Goal: Task Accomplishment & Management: Complete application form

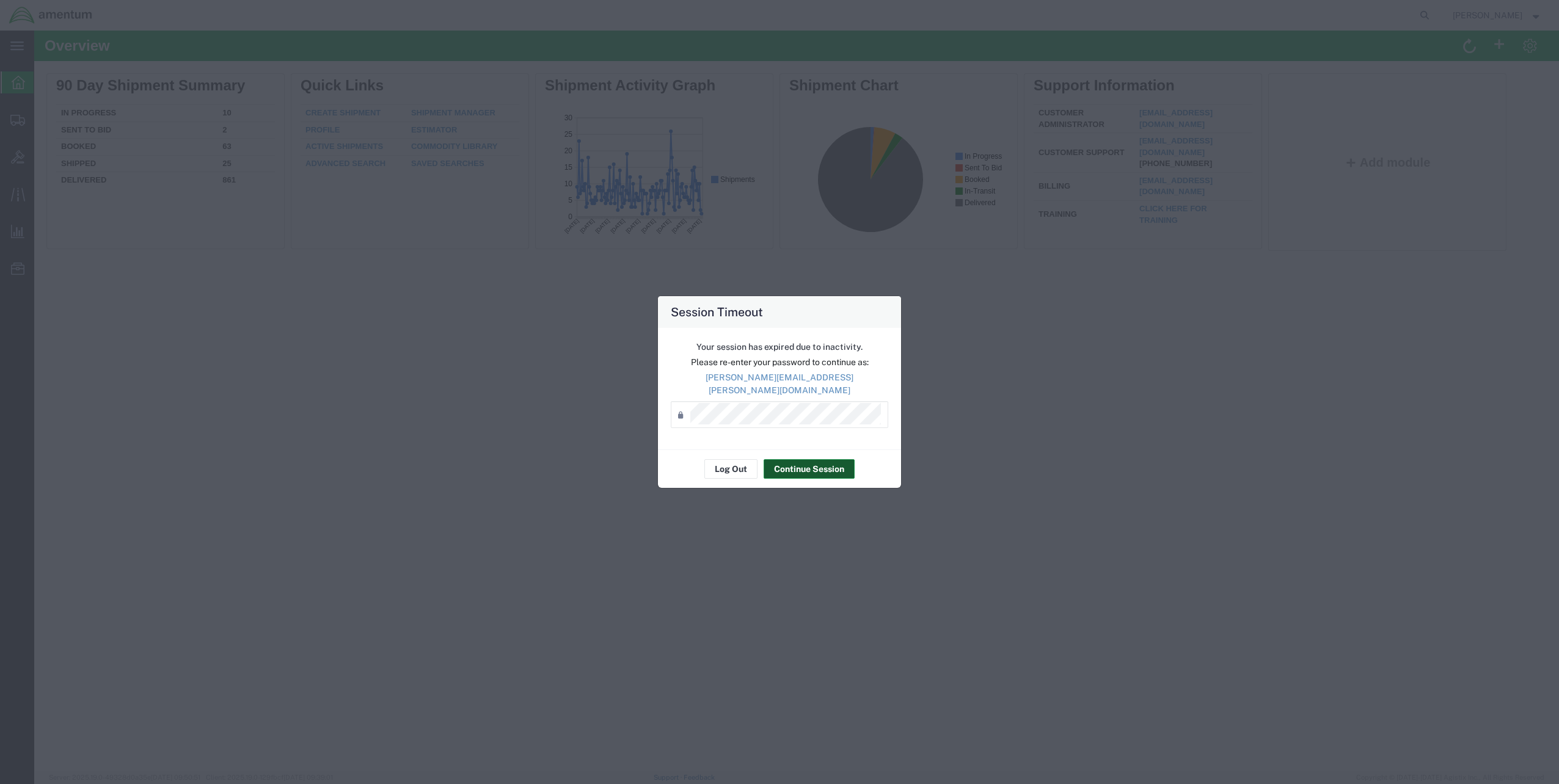
click at [815, 464] on button "Continue Session" at bounding box center [808, 469] width 91 height 19
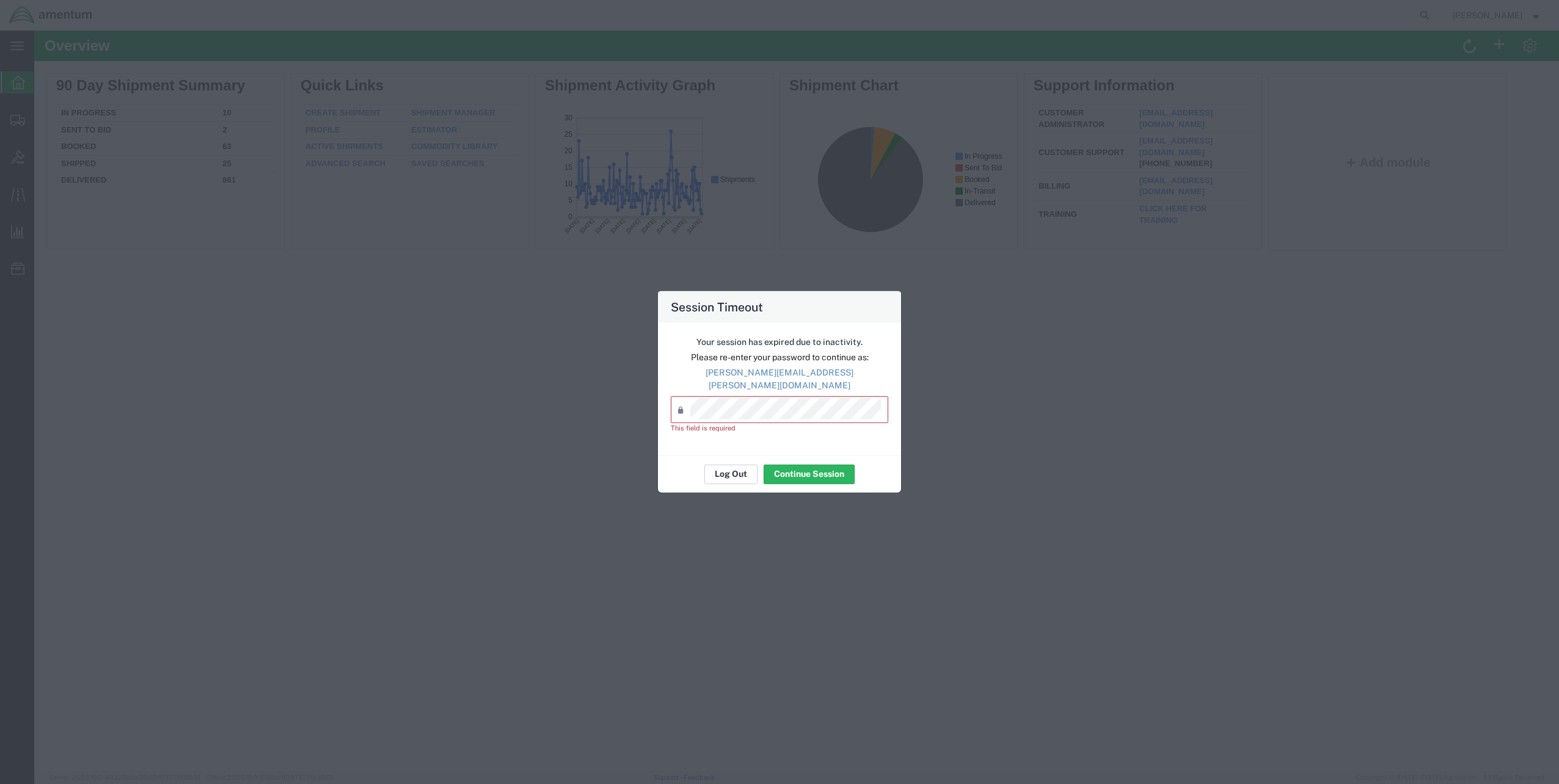
click at [734, 464] on button "Log Out" at bounding box center [730, 473] width 53 height 19
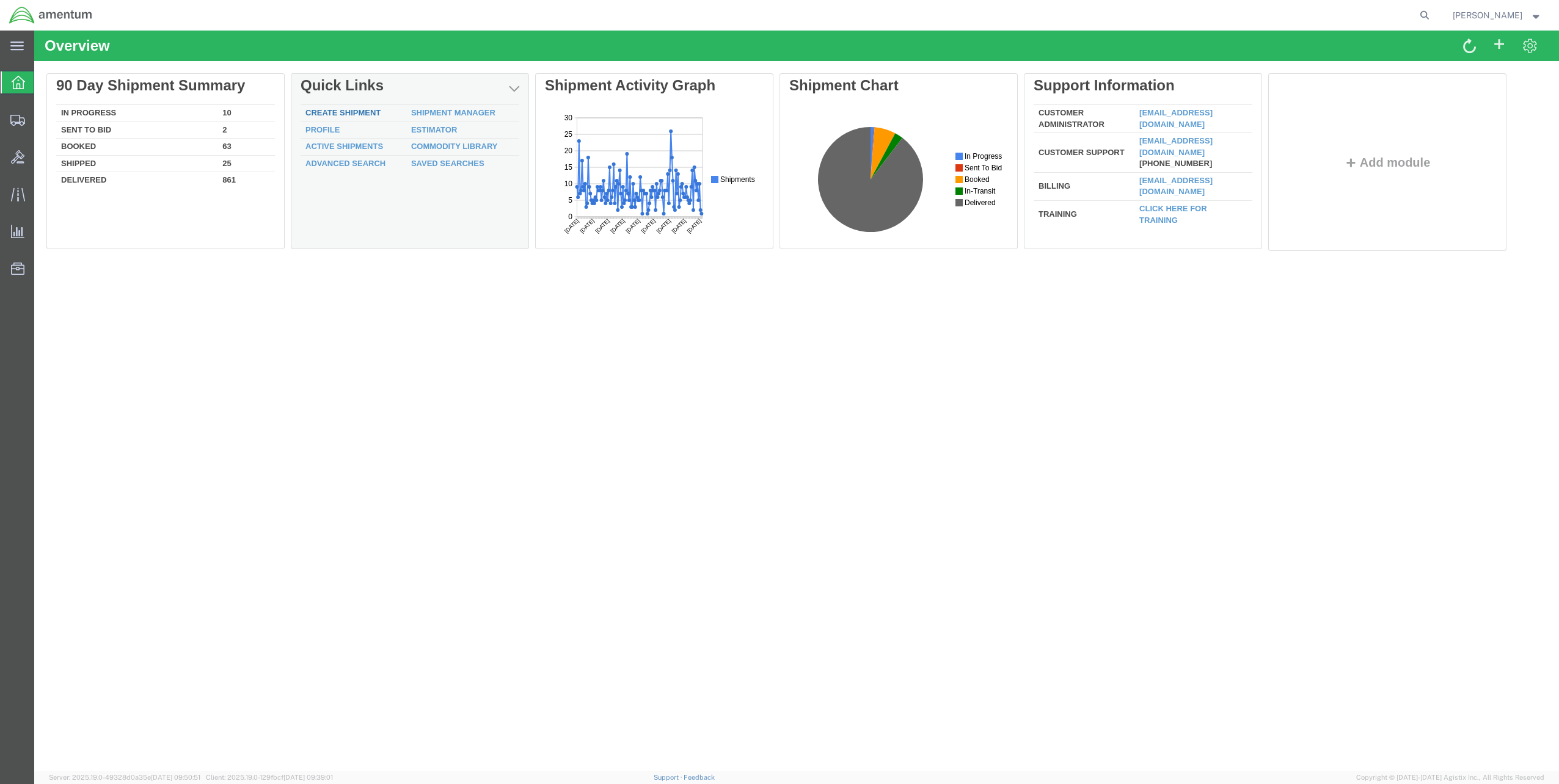
click at [360, 112] on div "Delete 90 Day Shipment Summary In Progress 10 Sent To Bid 2 Booked 63 Shipped 2…" at bounding box center [796, 165] width 1500 height 183
click at [345, 112] on link "Create Shipment" at bounding box center [343, 112] width 75 height 9
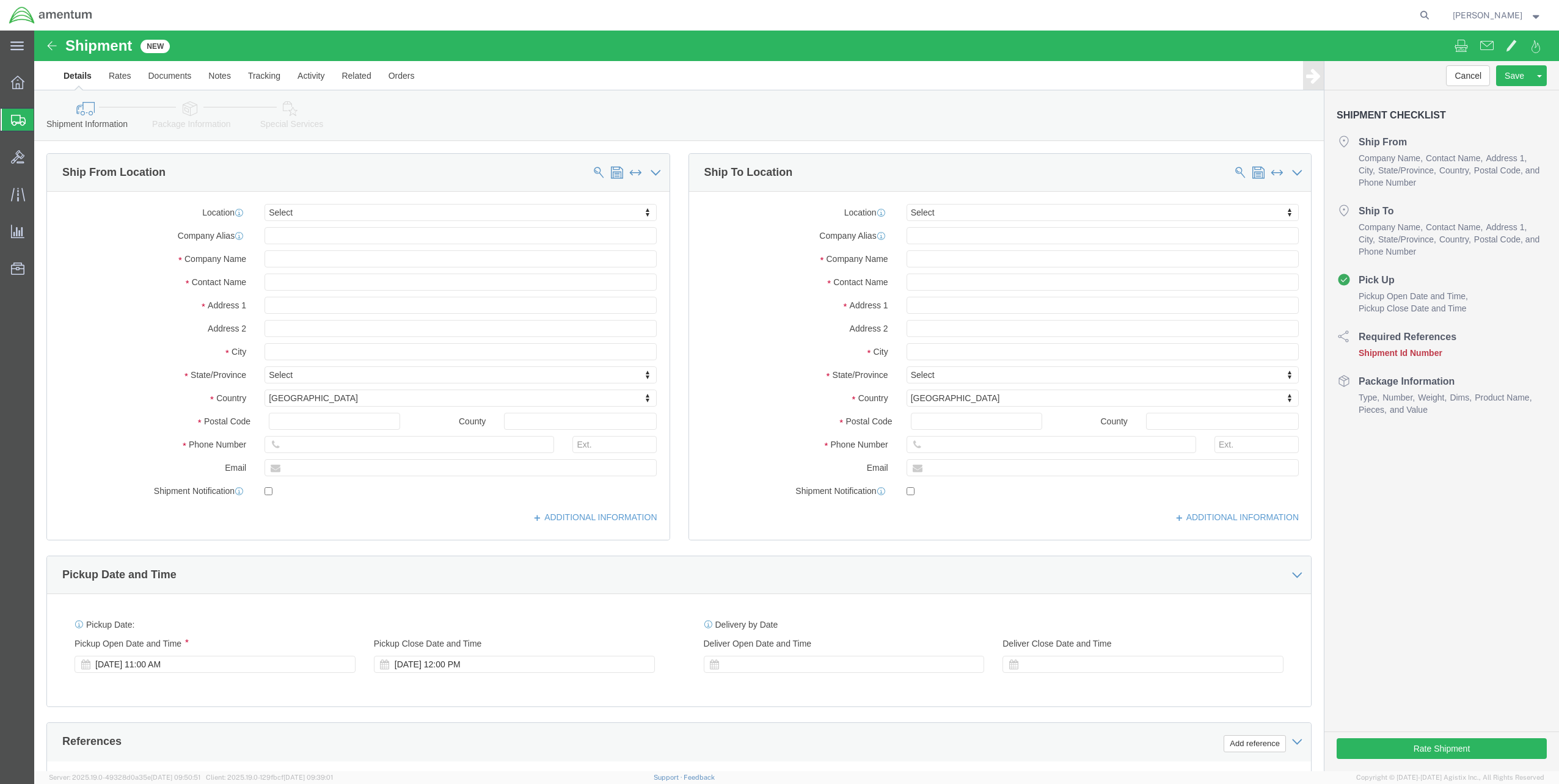
select select
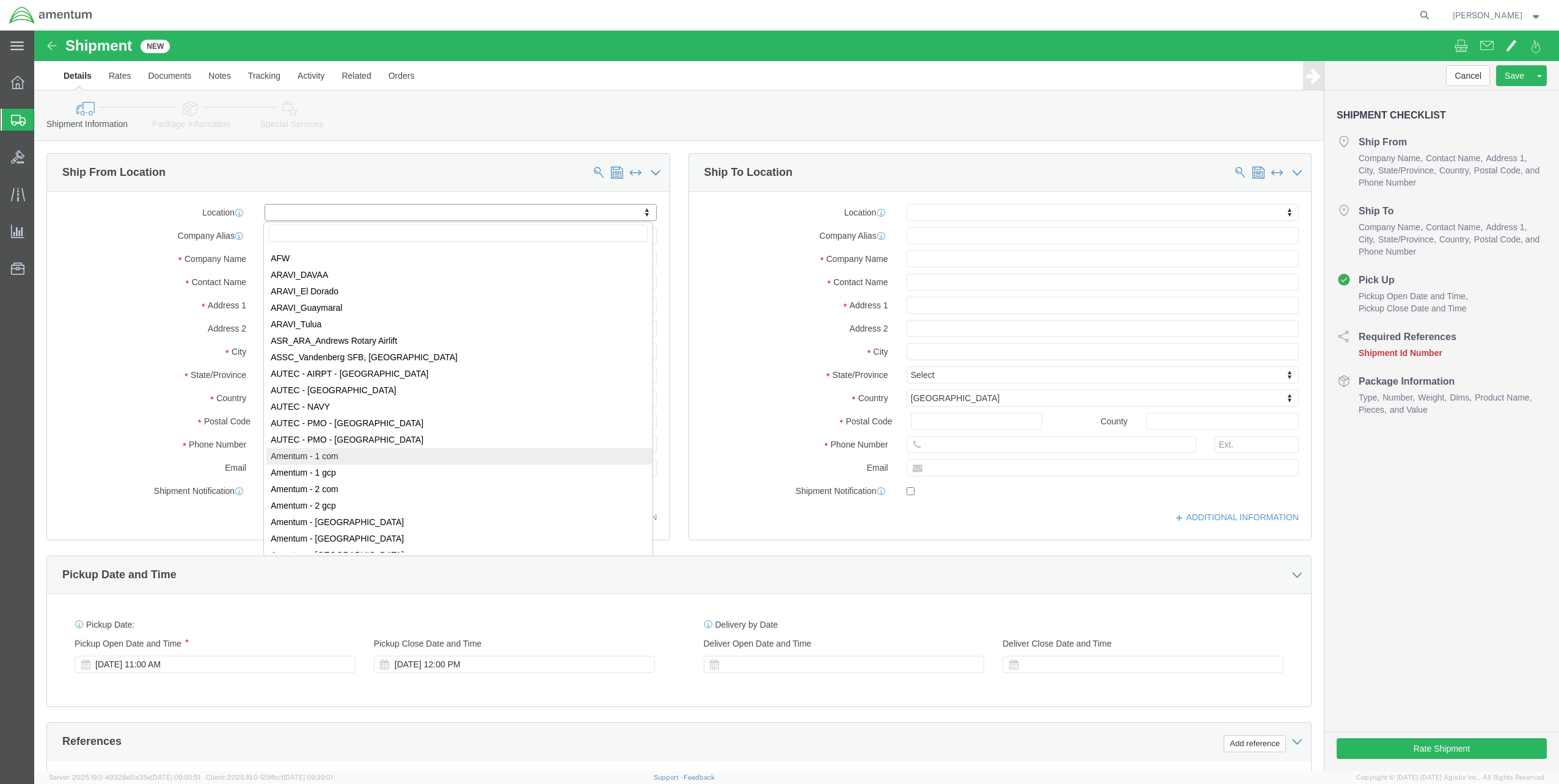
scroll to position [1954, 0]
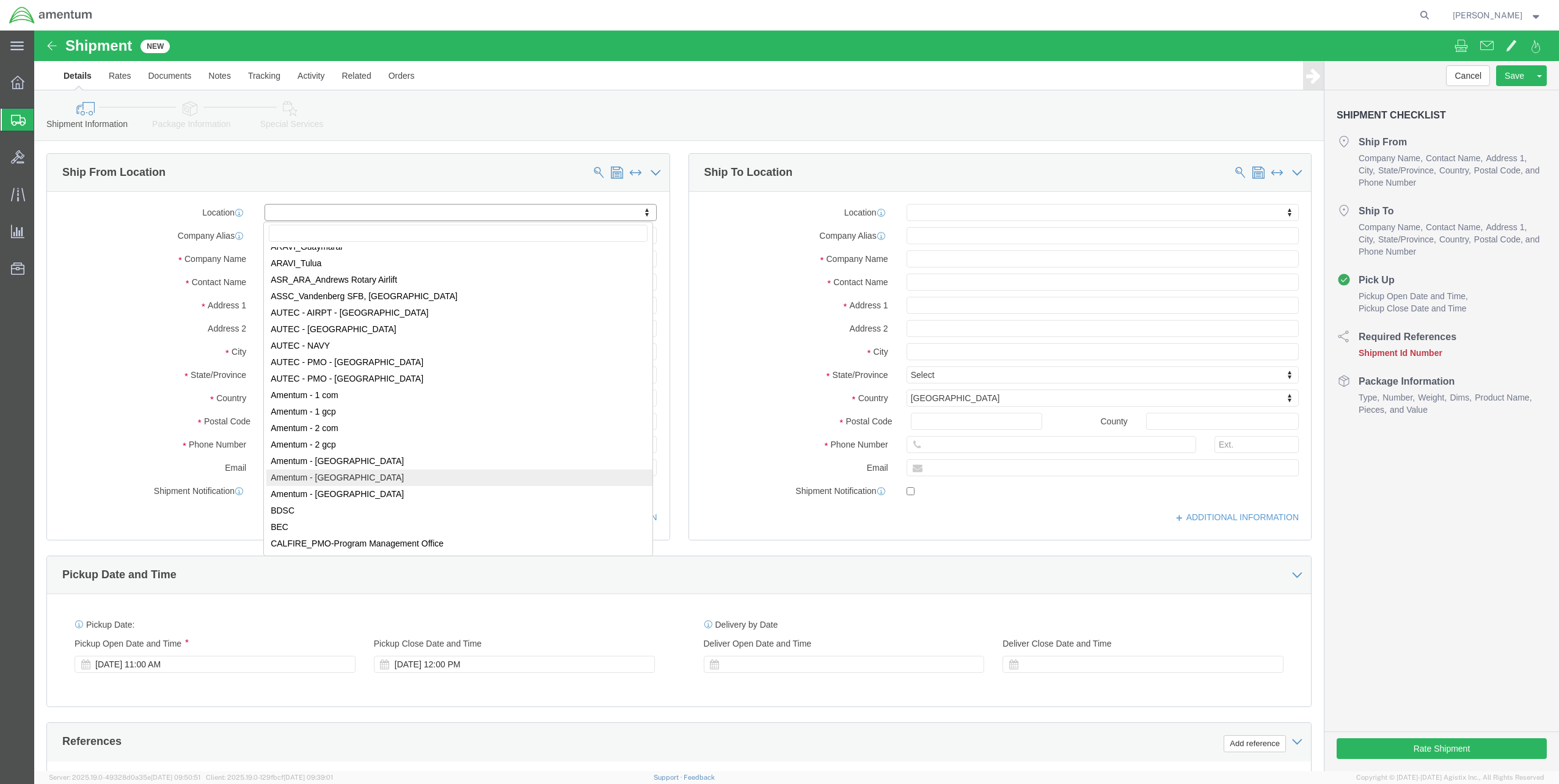
select select "56711"
type input "Amentum Services, Inc"
type input "[PERSON_NAME]"
type input "[STREET_ADDRESS][PERSON_NAME]"
type input "Suite 214-S"
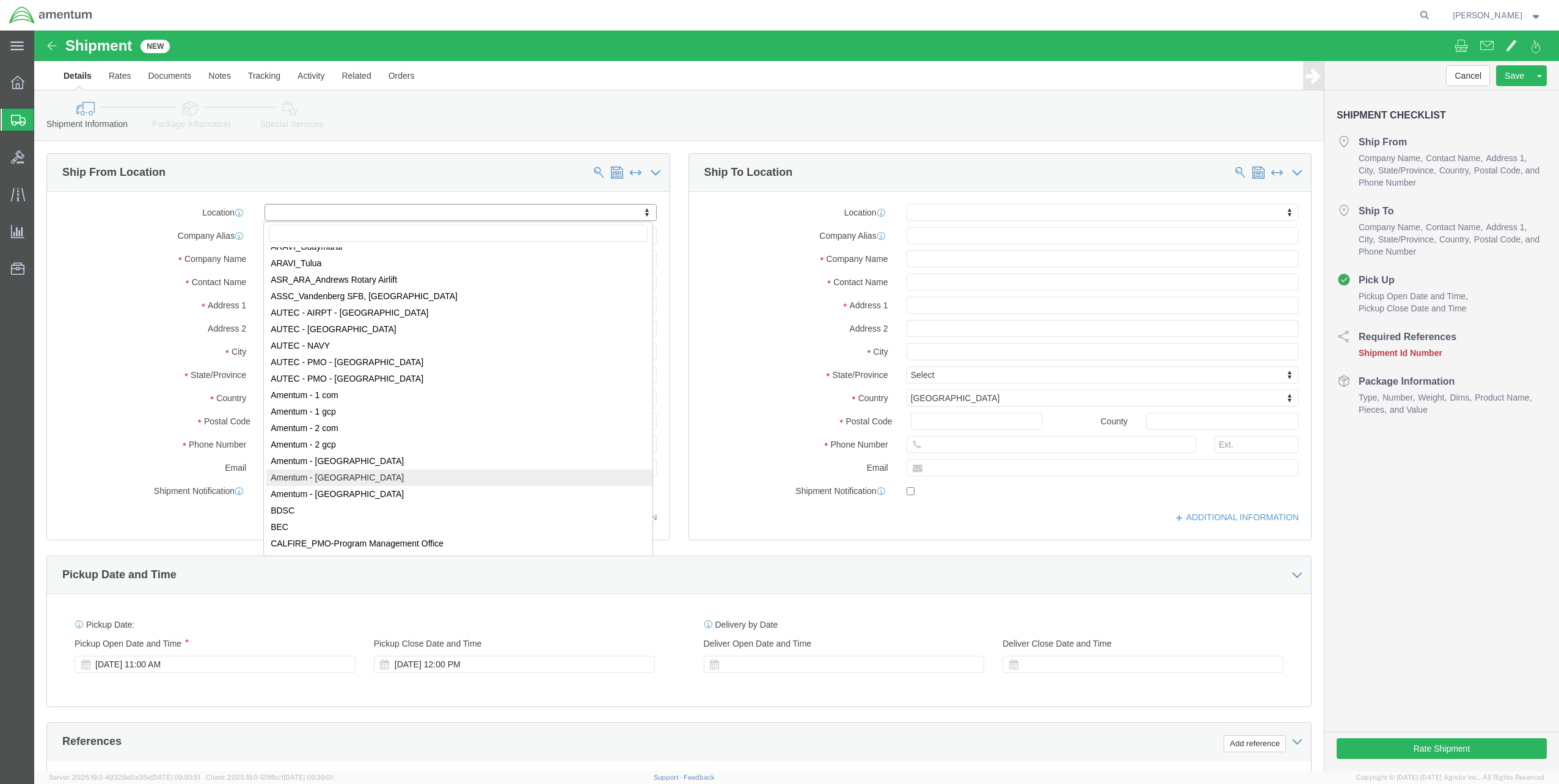
type input "[GEOGRAPHIC_DATA]"
type input "21754"
type input "[PHONE_NUMBER]"
type input "[PERSON_NAME][EMAIL_ADDRESS][PERSON_NAME][DOMAIN_NAME]"
checkbox input "true"
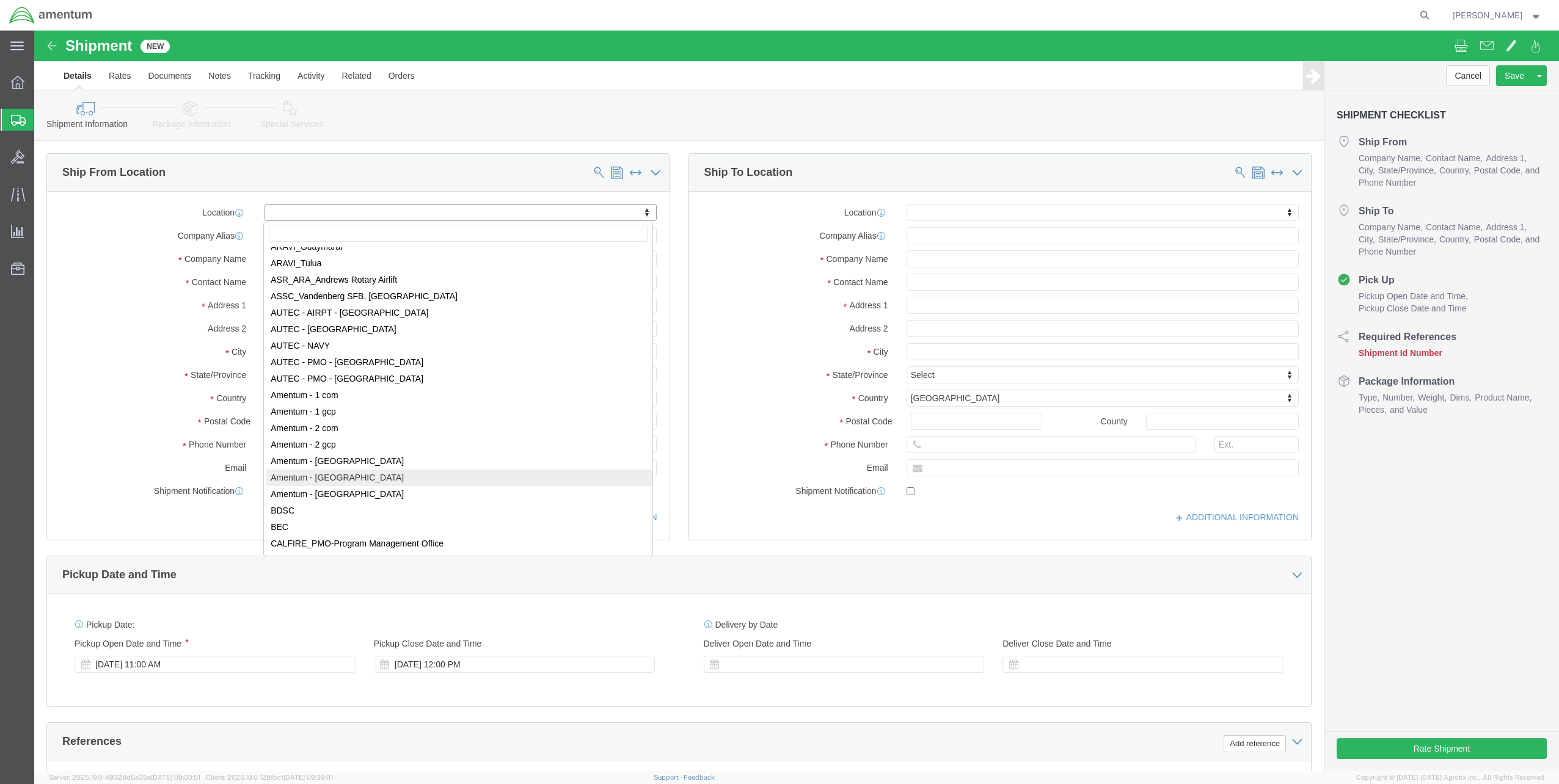
select select "MD"
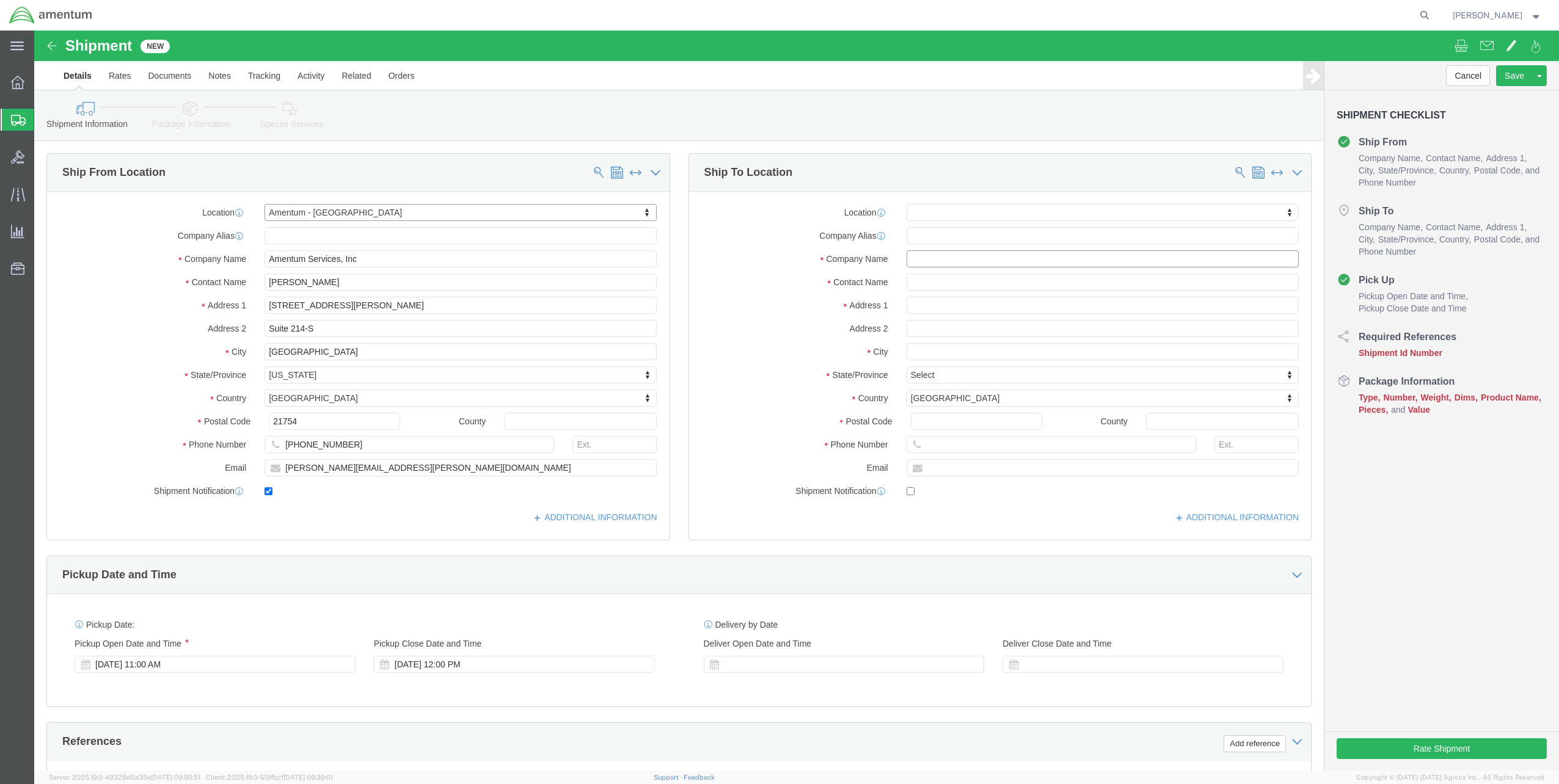
click input "text"
click input "Centerless"
type input "Centerless Technology"
type input "[PERSON_NAME]"
type input "[STREET_ADDRESS][PERSON_NAME]"
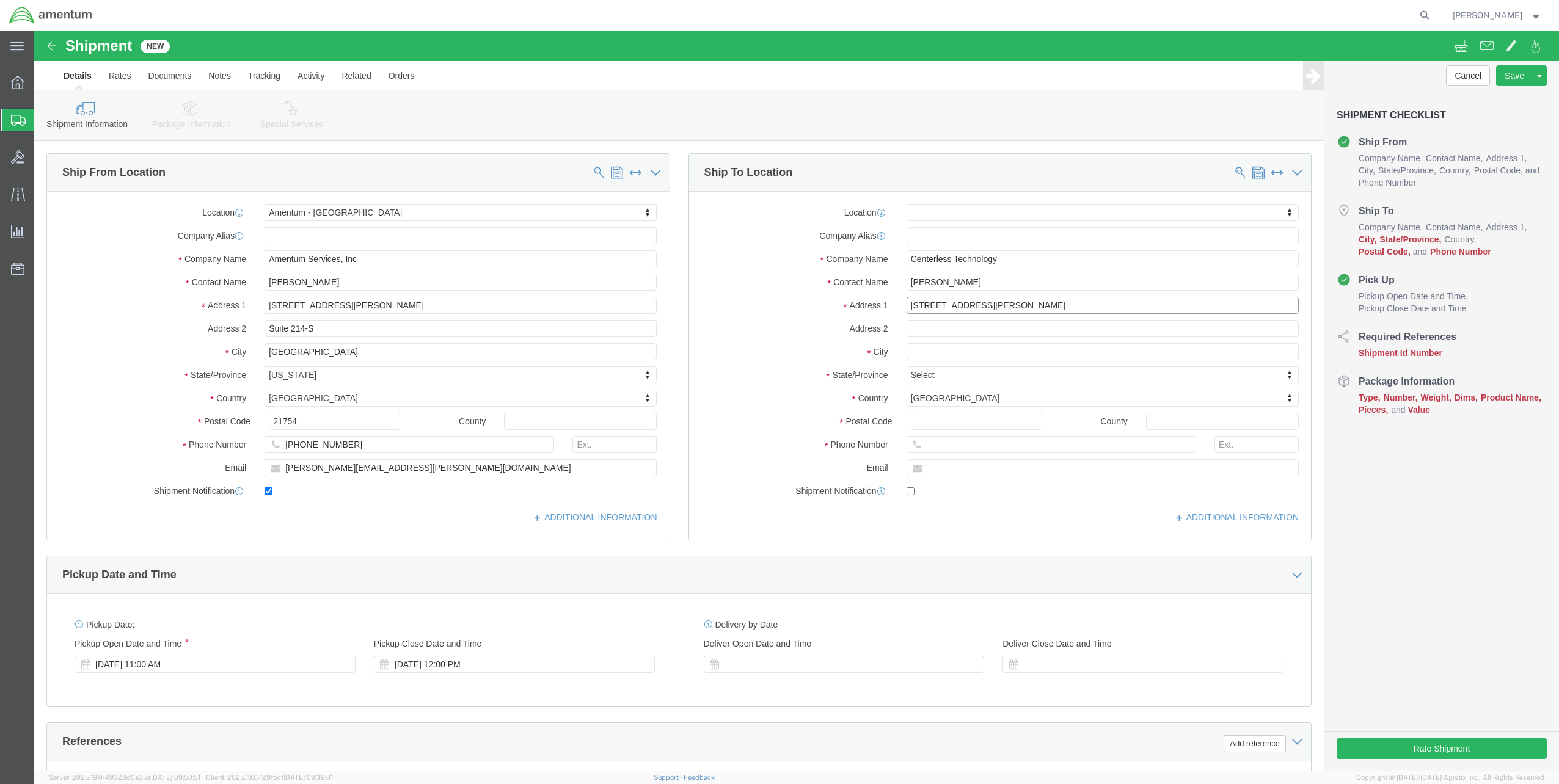
select select
click input "text"
type input "r"
type input "[GEOGRAPHIC_DATA]"
select select
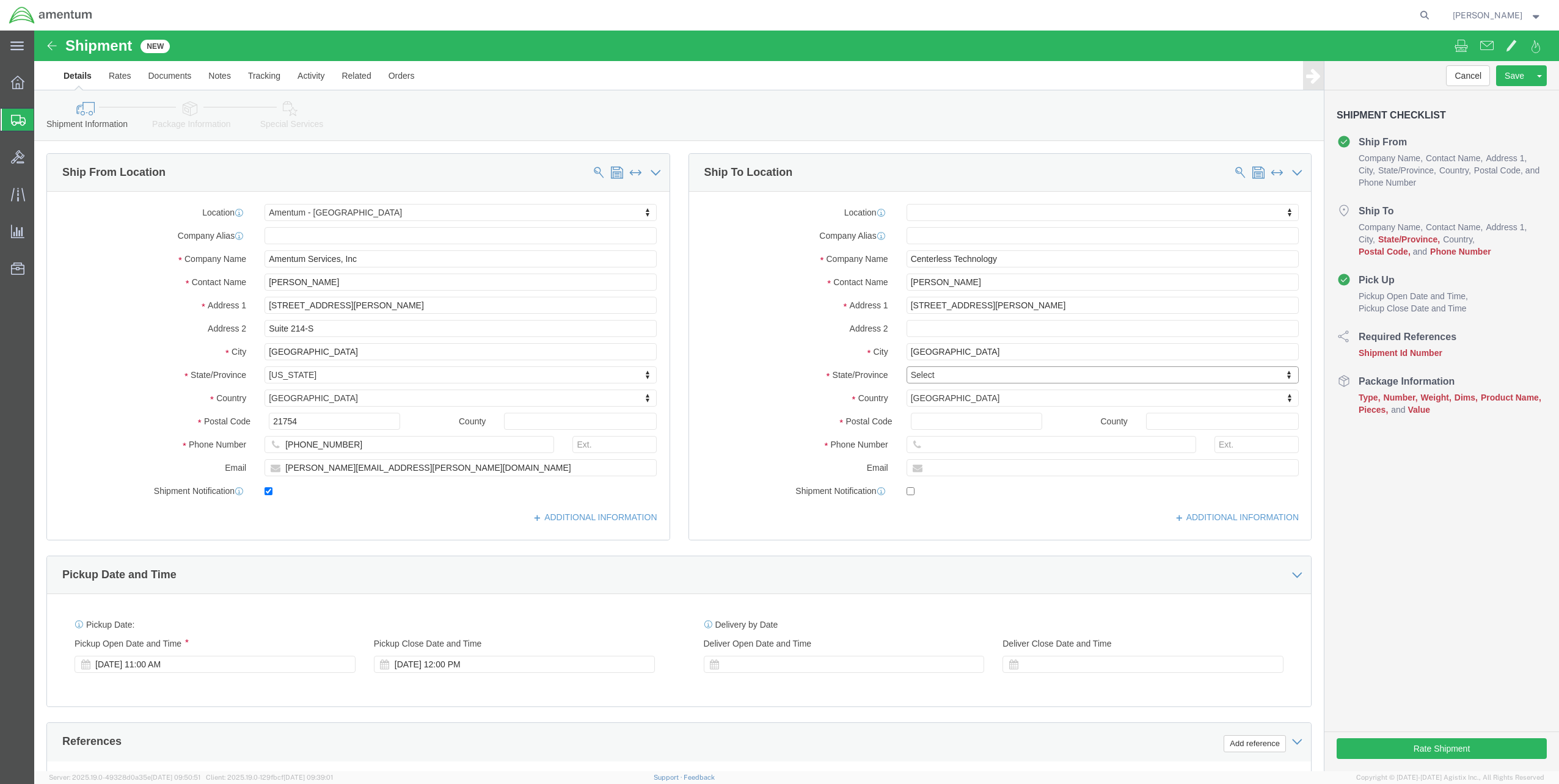
type input "n"
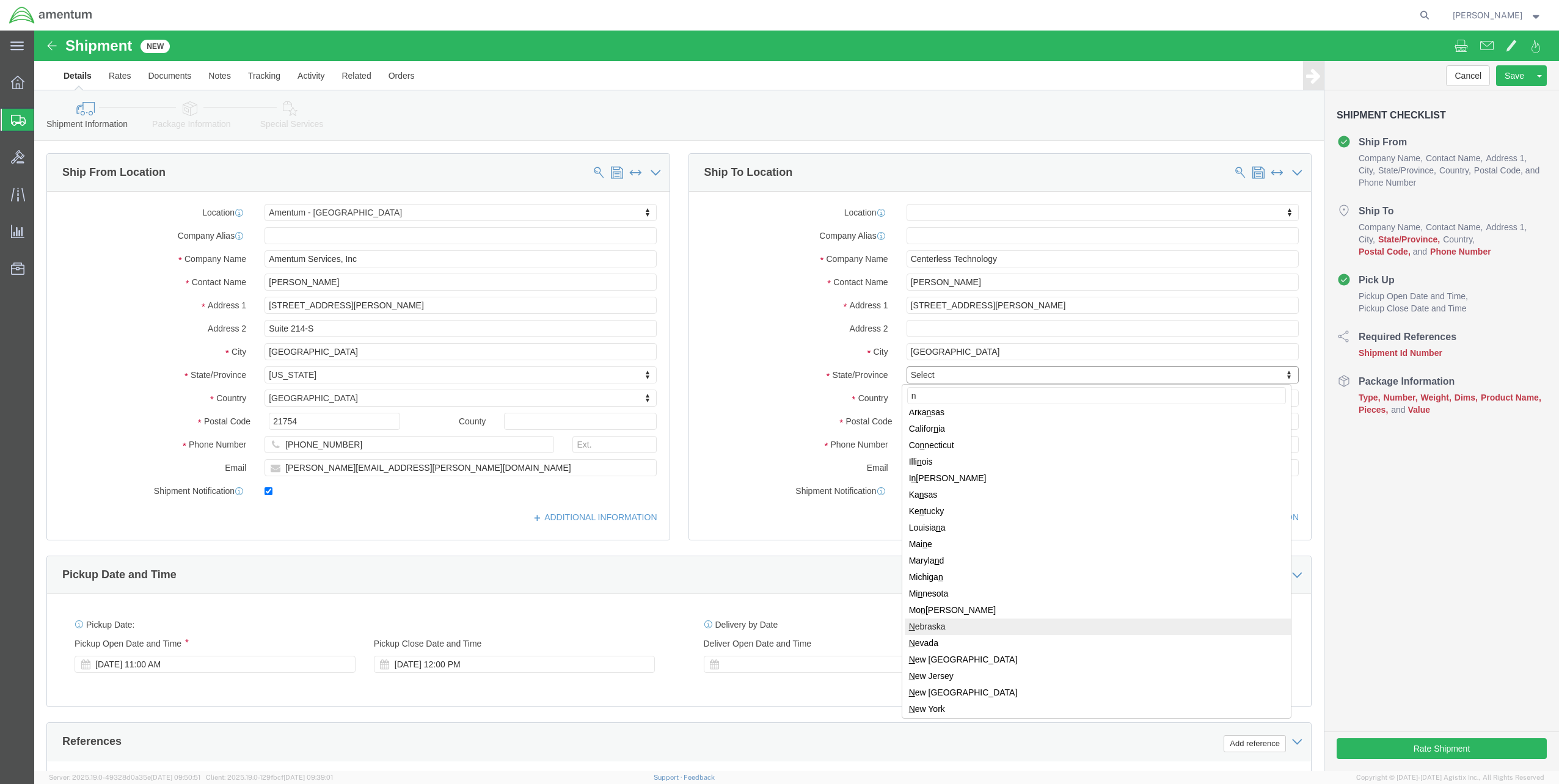
scroll to position [61, 0]
select select
select select "NY"
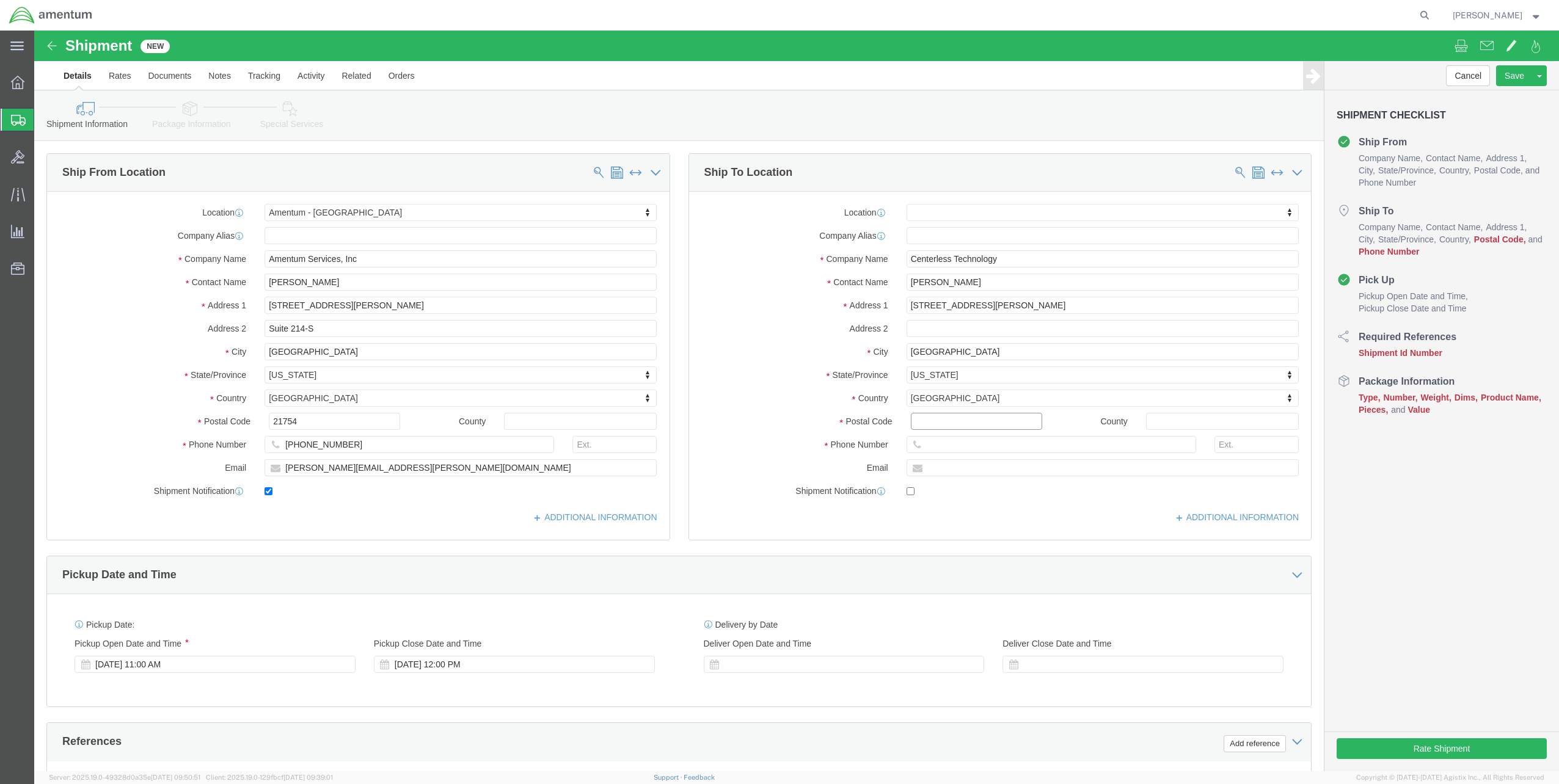
click input "Postal Code"
type input "14611"
select select
type input "[PHONE_NUMBER]"
click div "[DATE] 11:00 AM"
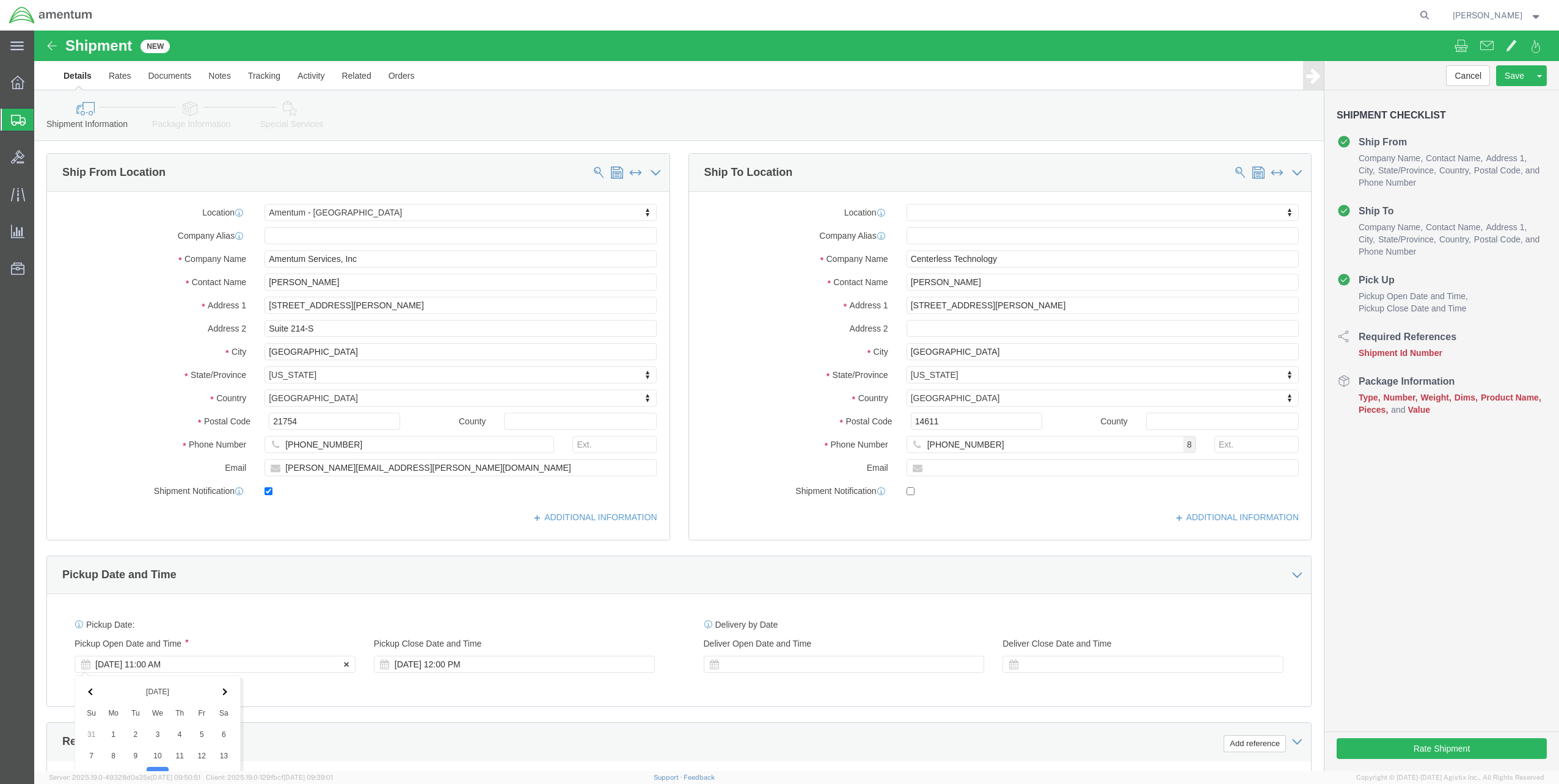
scroll to position [308, 0]
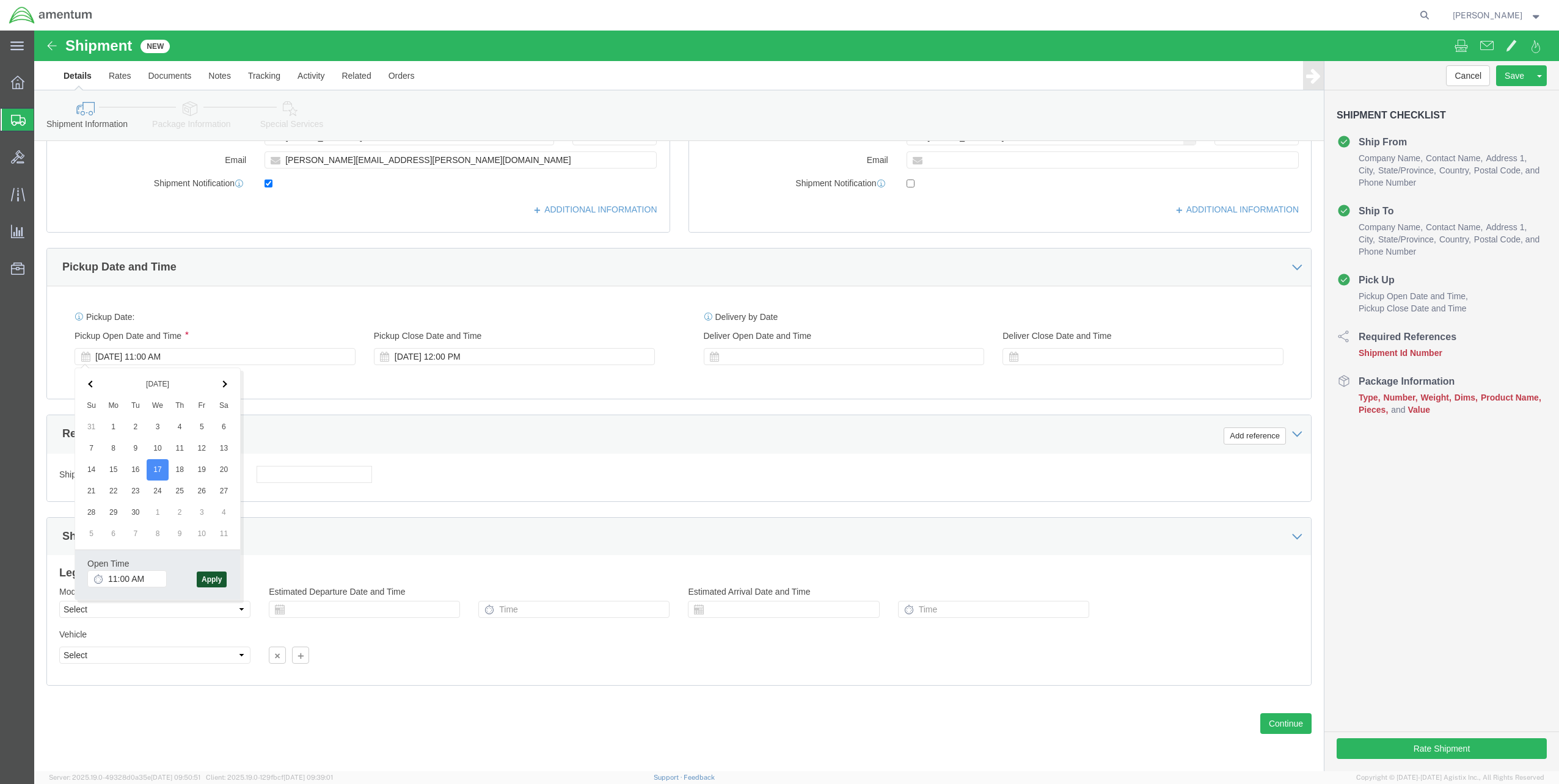
click button "Apply"
click div "[DATE] 12:00 PM"
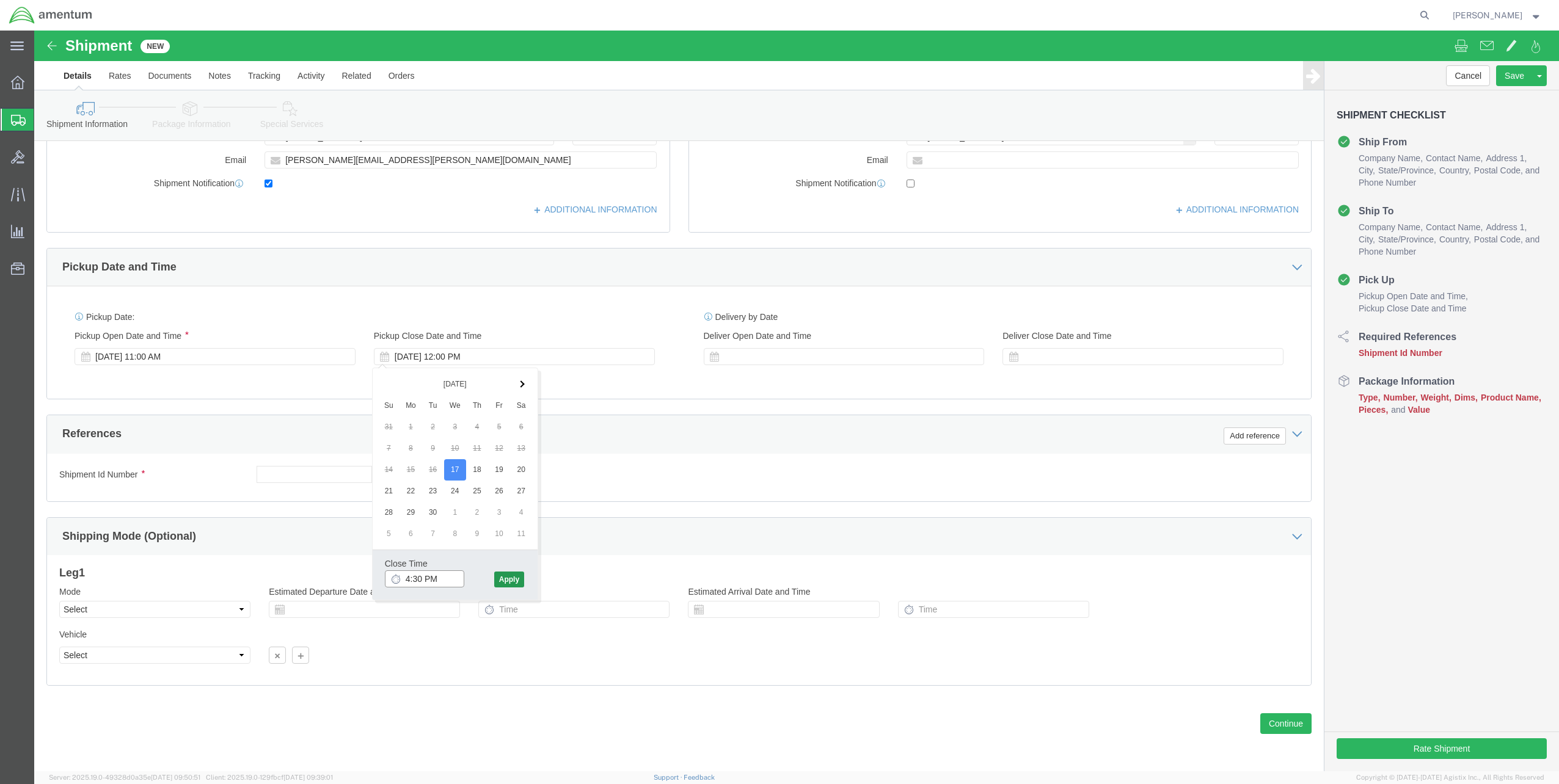
type input "4:30 PM"
click button "Apply"
click div
click input "5:30 PM"
type input "9:00 AM"
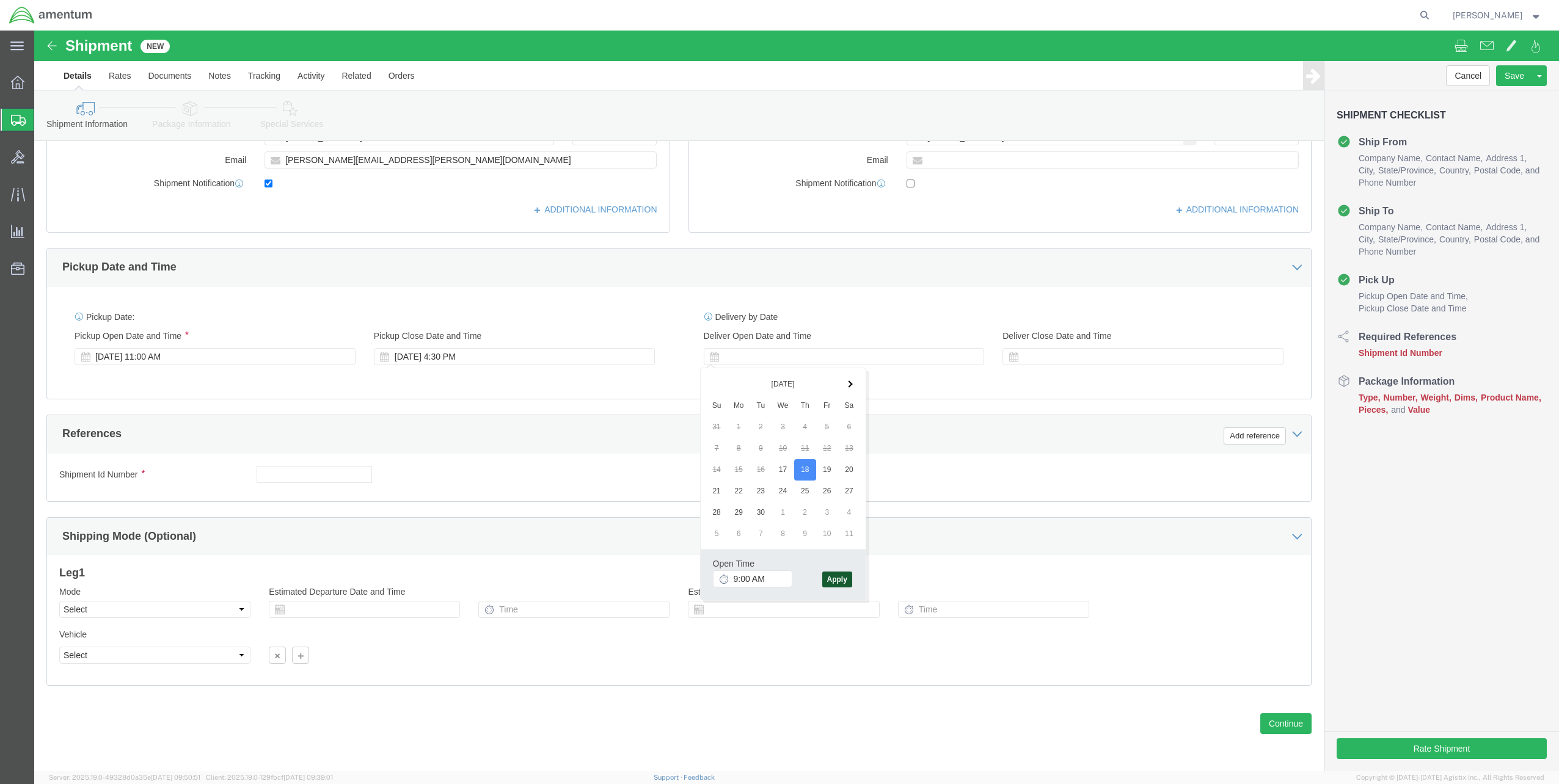
click button "Apply"
click div
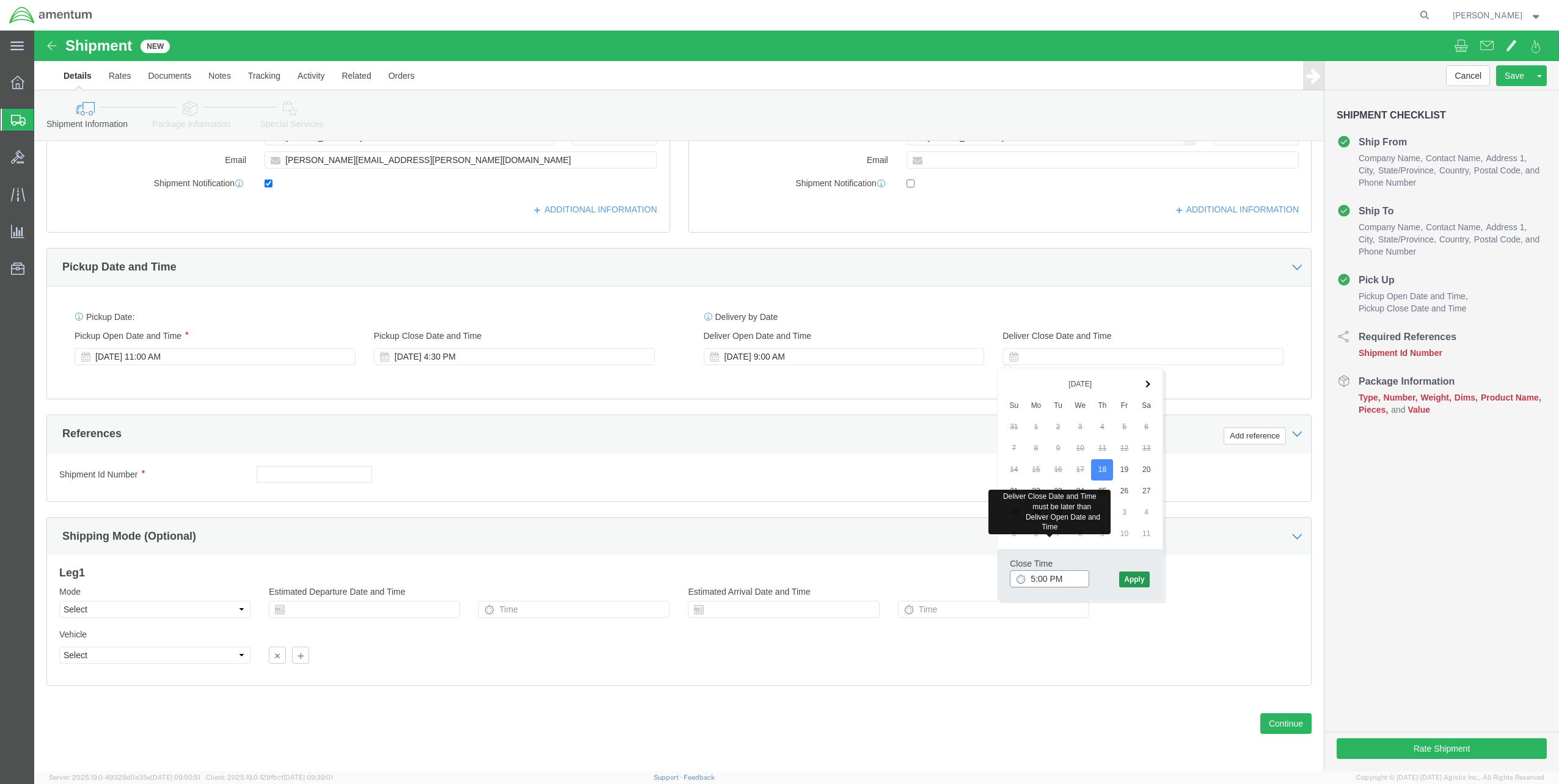
type input "5:00 PM"
click button "Apply"
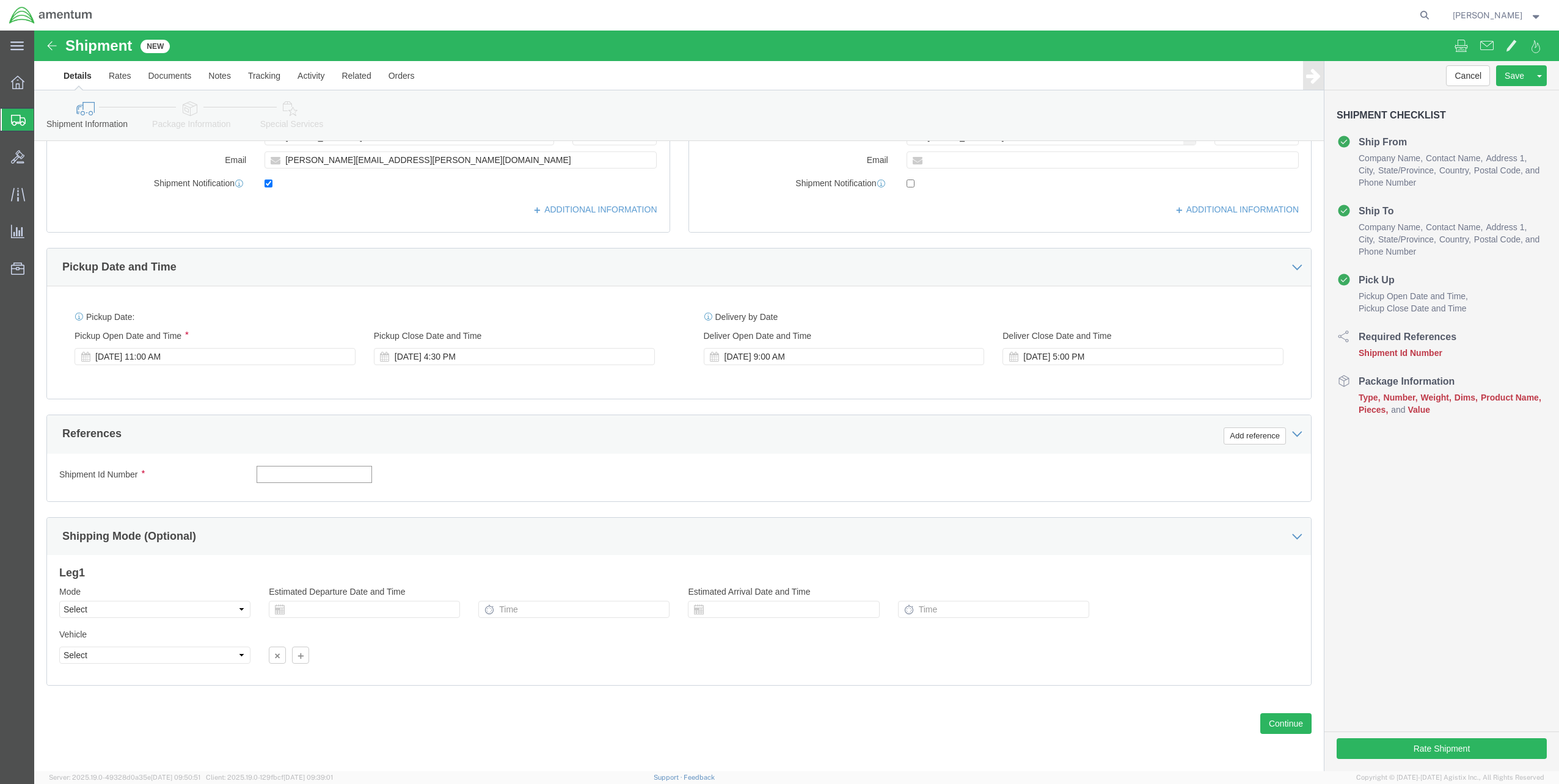
click input "text"
type input "SPEC0917-163"
click button "Add reference"
click select "Select Account Type Activity ID Airline Appointment Number ASN Batch Request # …"
select select "PROJNUM"
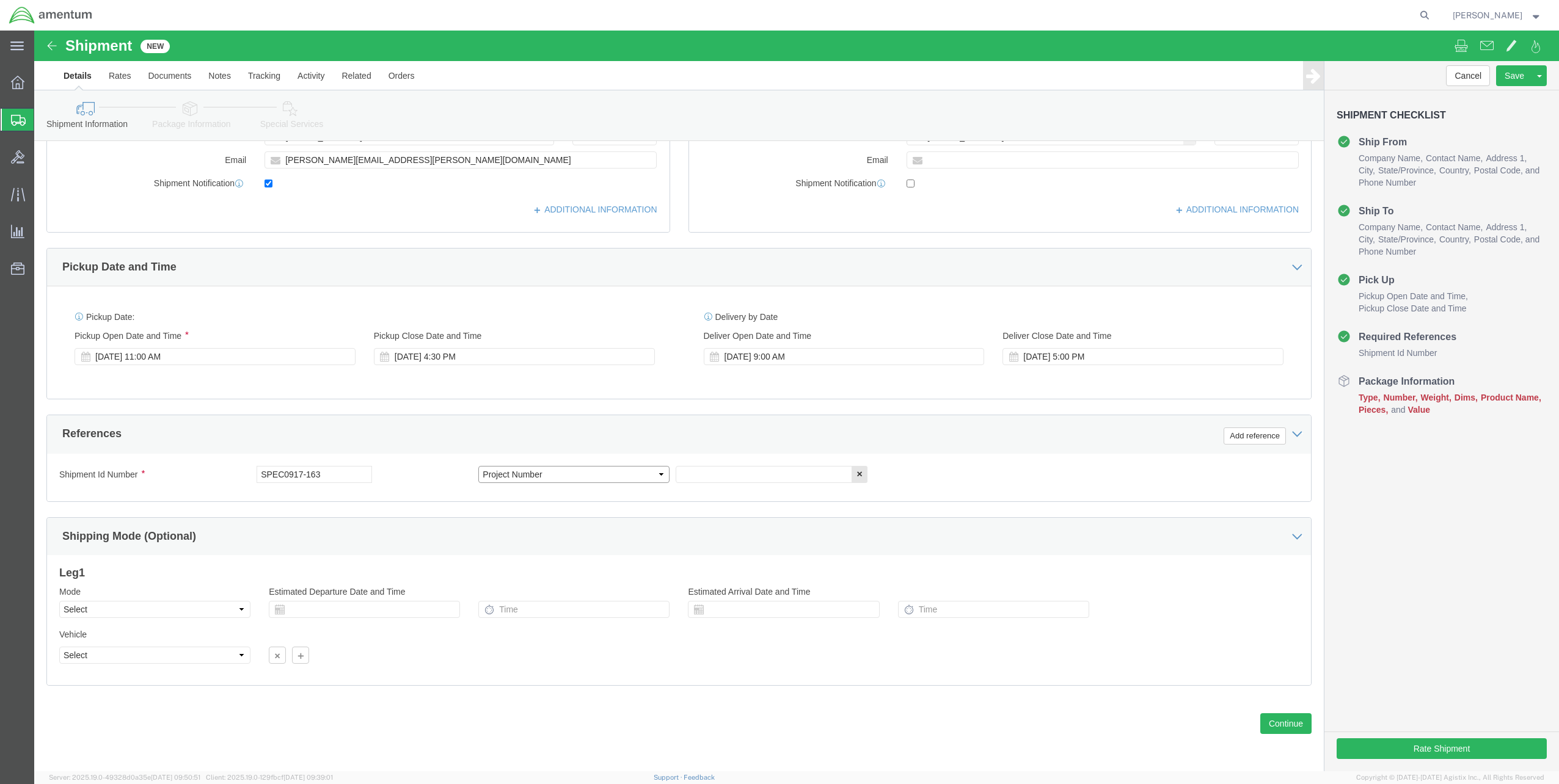
click select "Select Account Type Activity ID Airline Appointment Number ASN Batch Request # …"
click input "text"
paste input "4415.R3007.1.3AA.007.AK.000000"
type input "4415.R3007.1.3AA.007.AK.000000"
click div "Shipment Id Number SPEC0917-163 Select Account Type Activity ID Airline Appoint…"
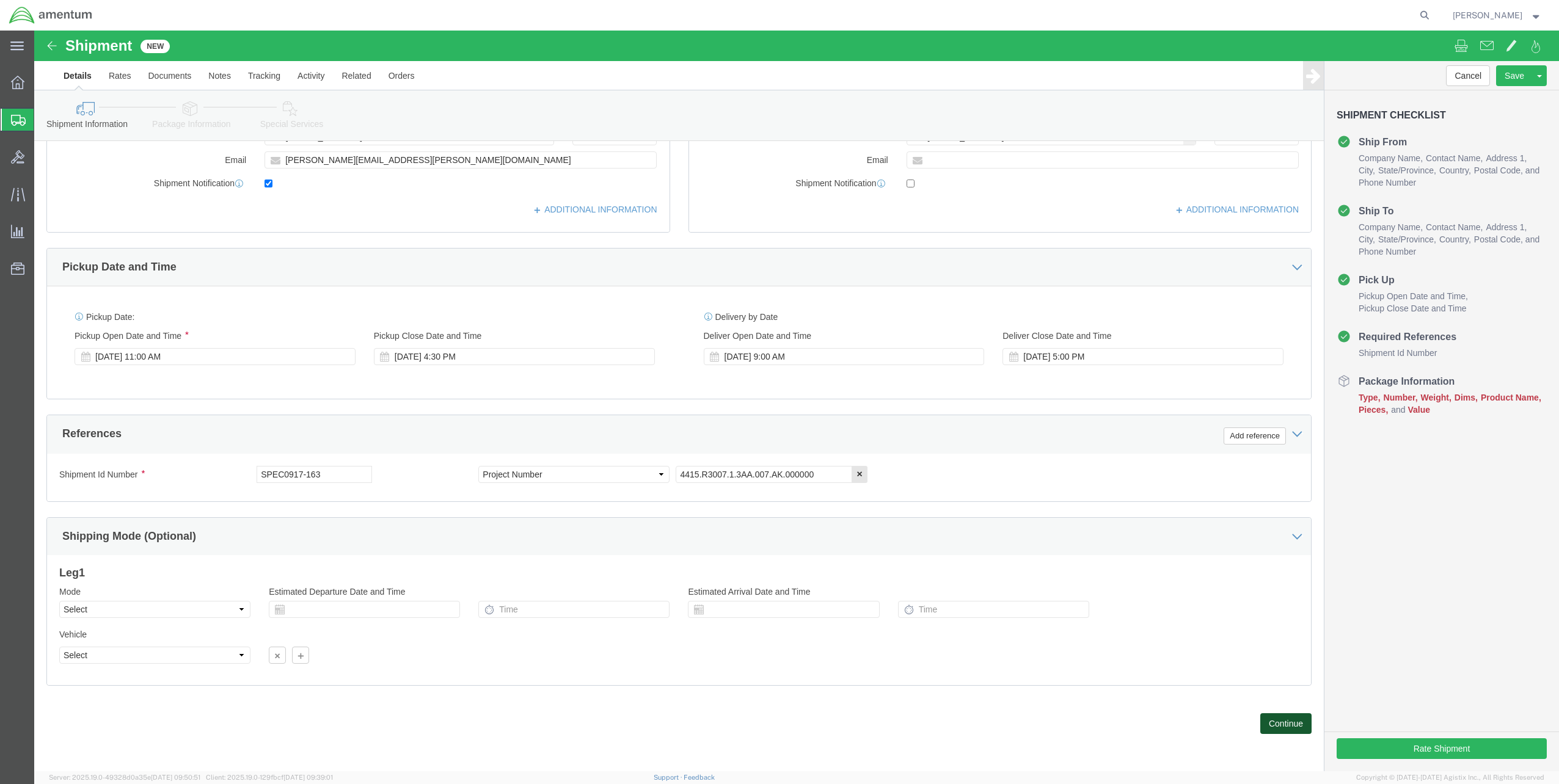
click button "Continue"
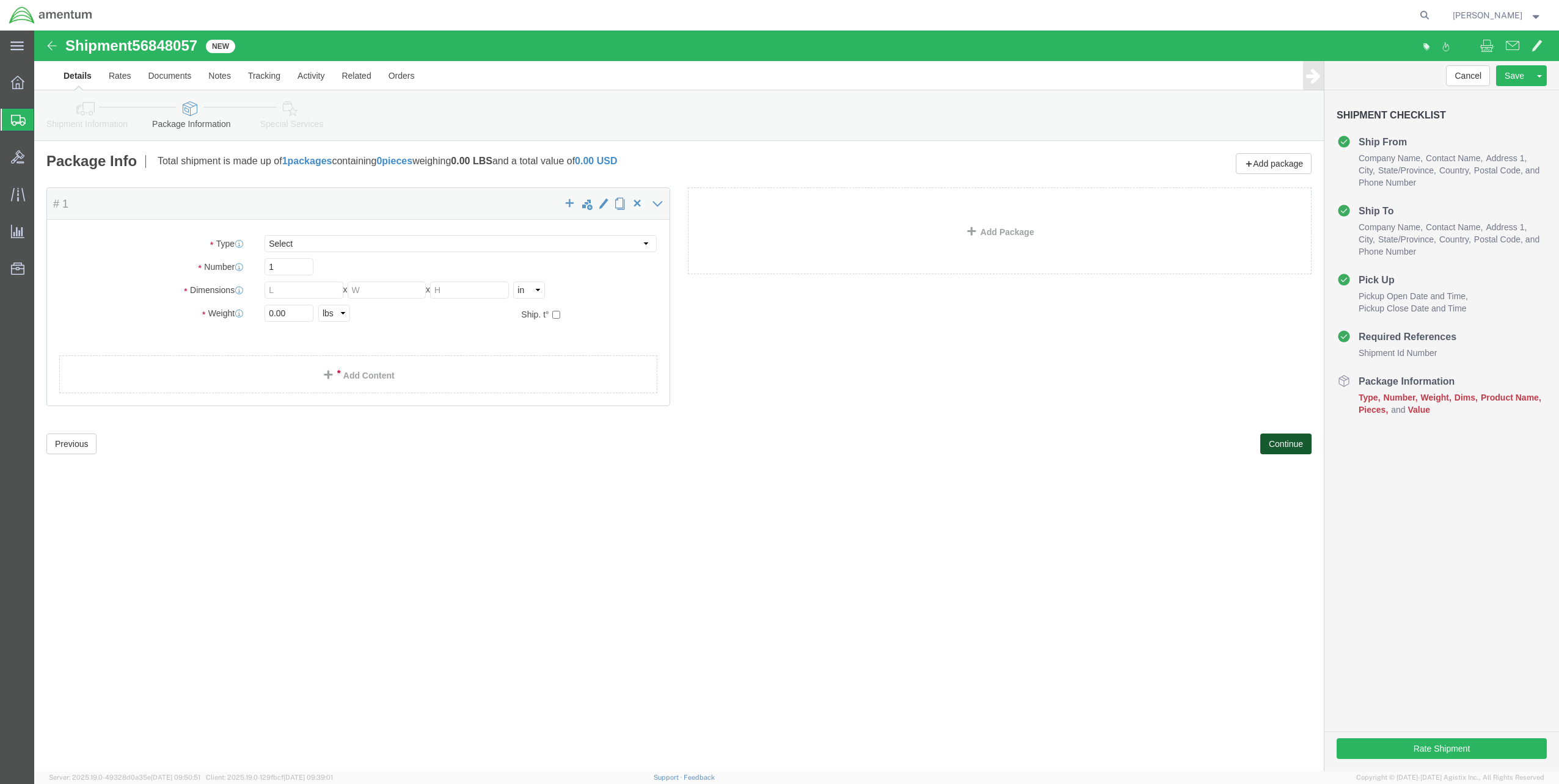
select select "CBOX"
click input "0.00"
click input "text"
type input "6.5"
click input "text"
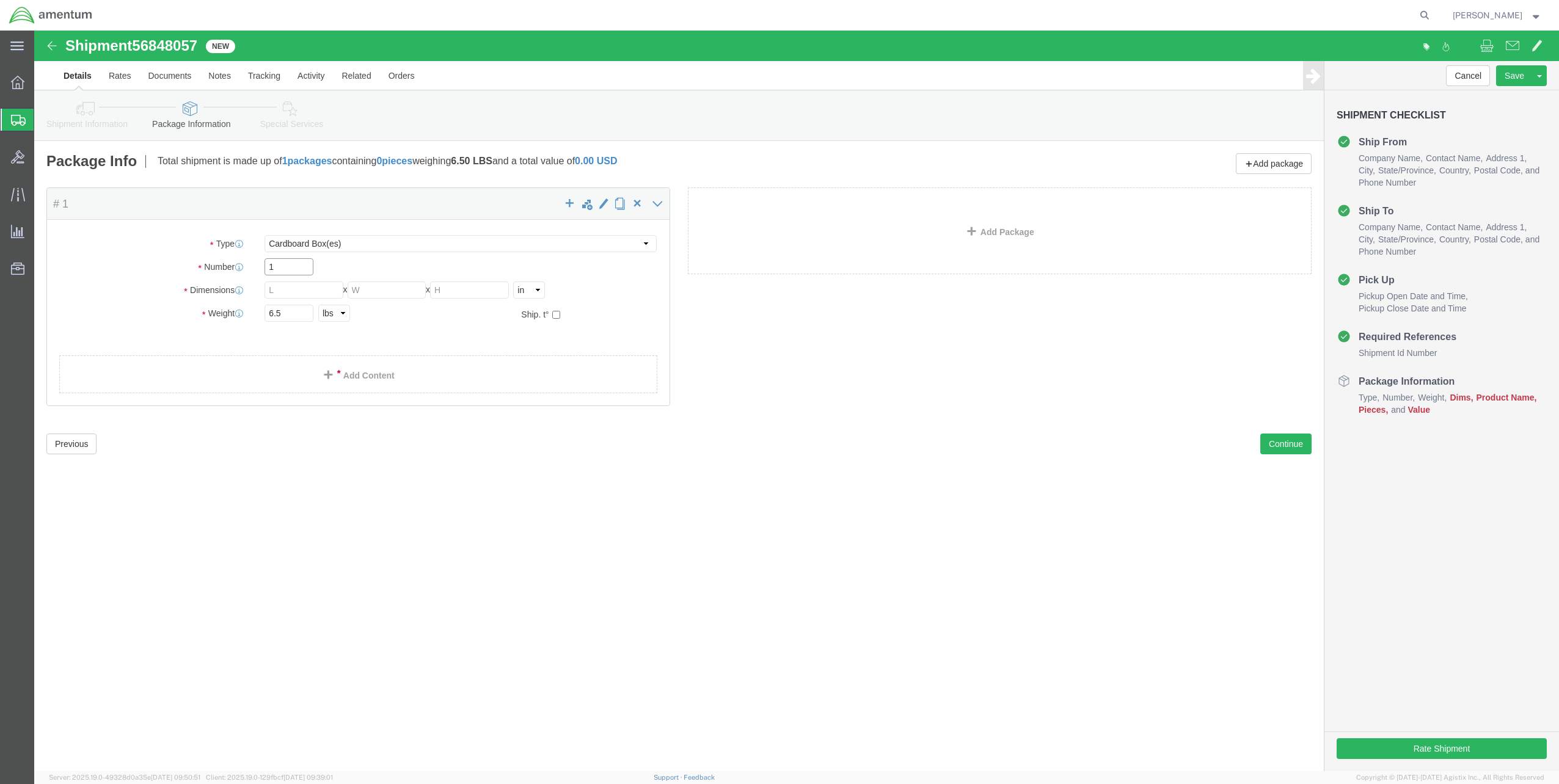
click input "1"
type input "13"
type input "8.5"
type input "6"
click link "Add Content"
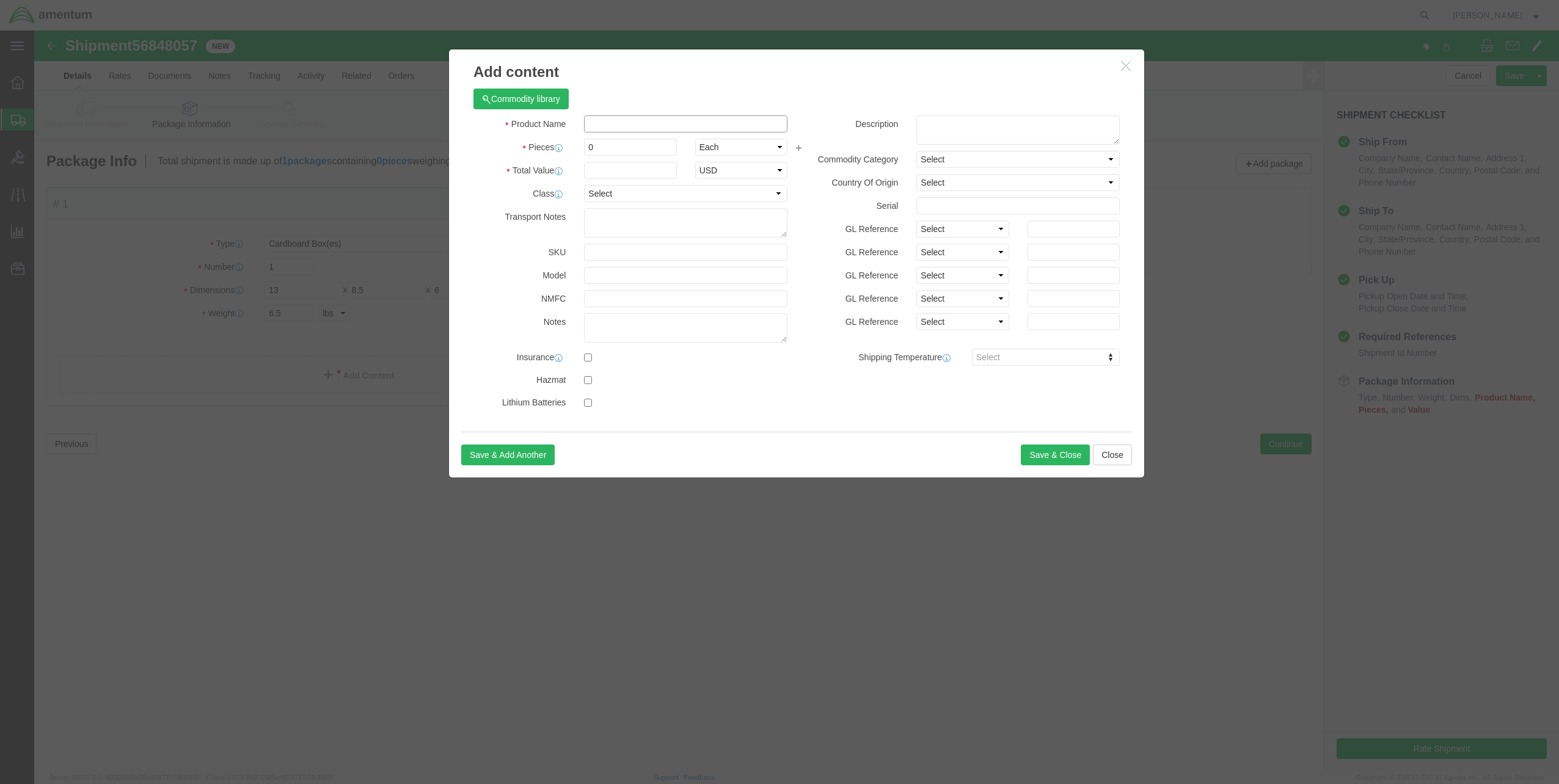
click input "text"
type input "Metal Samples"
type input "5000"
drag, startPoint x: 561, startPoint y: 116, endPoint x: 545, endPoint y: 117, distance: 16.0
click div "0"
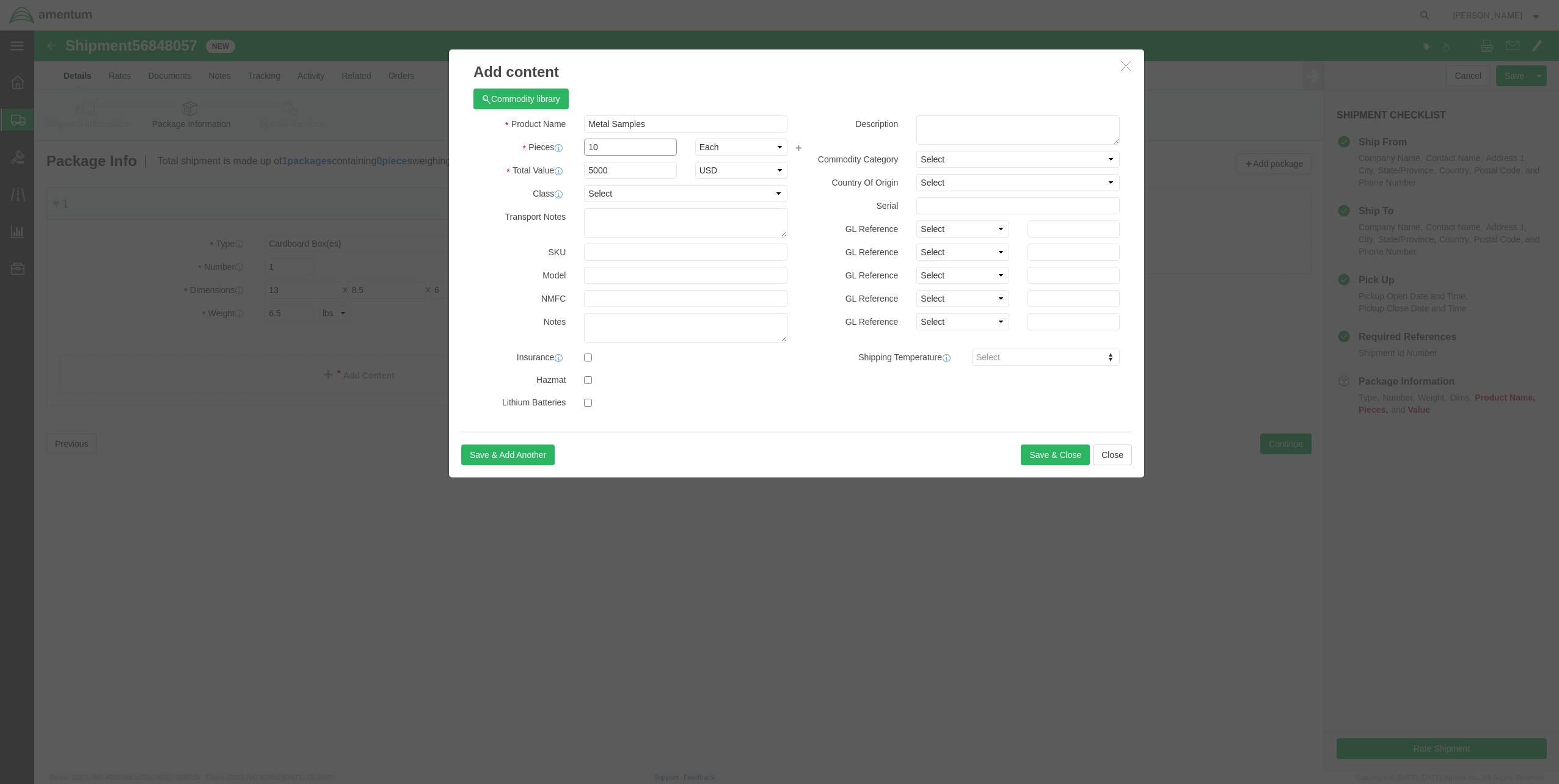
type input "10"
click input "50000"
type input "5"
type input "1000"
click label "Class"
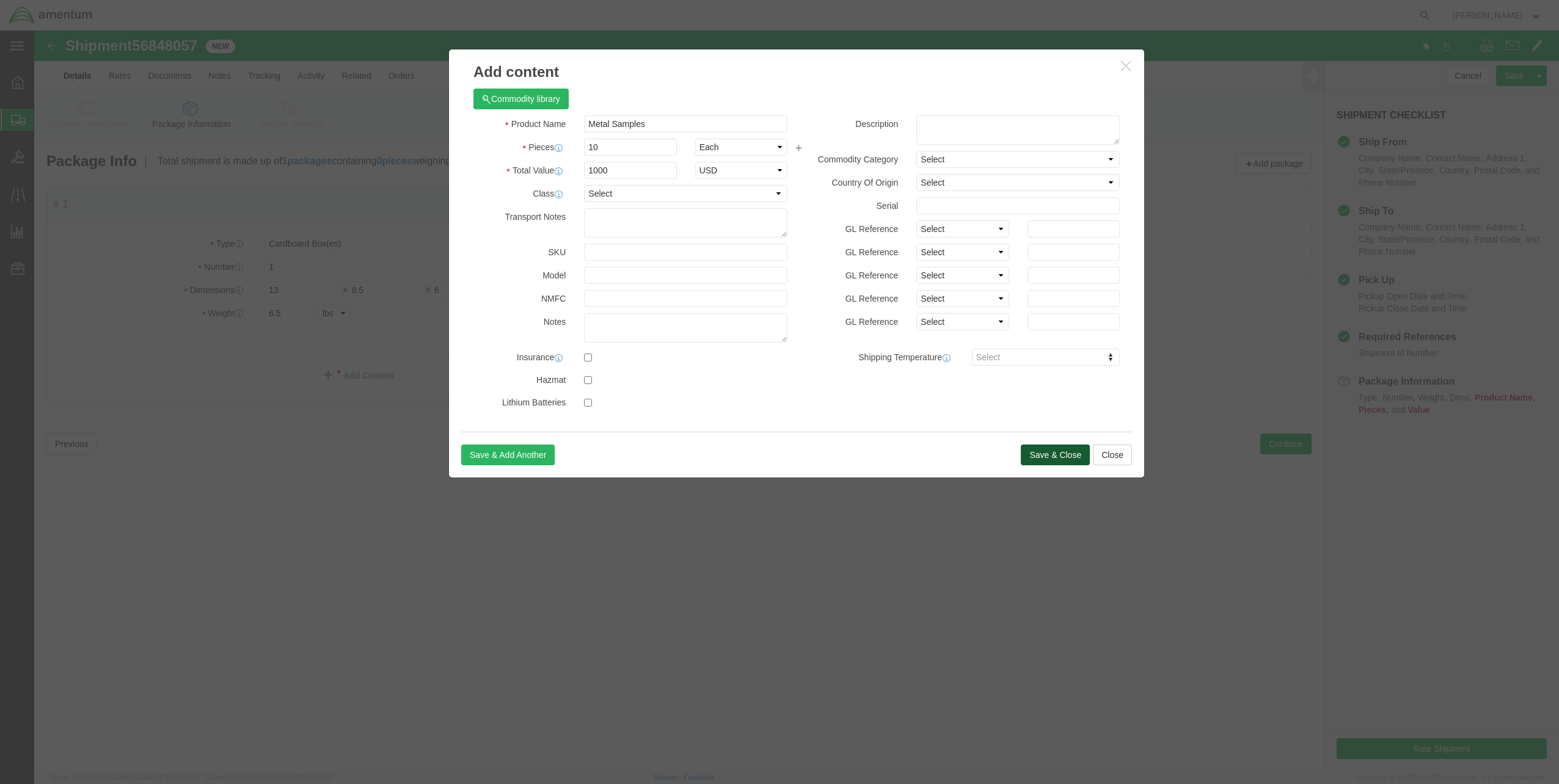
click button "Save & Close"
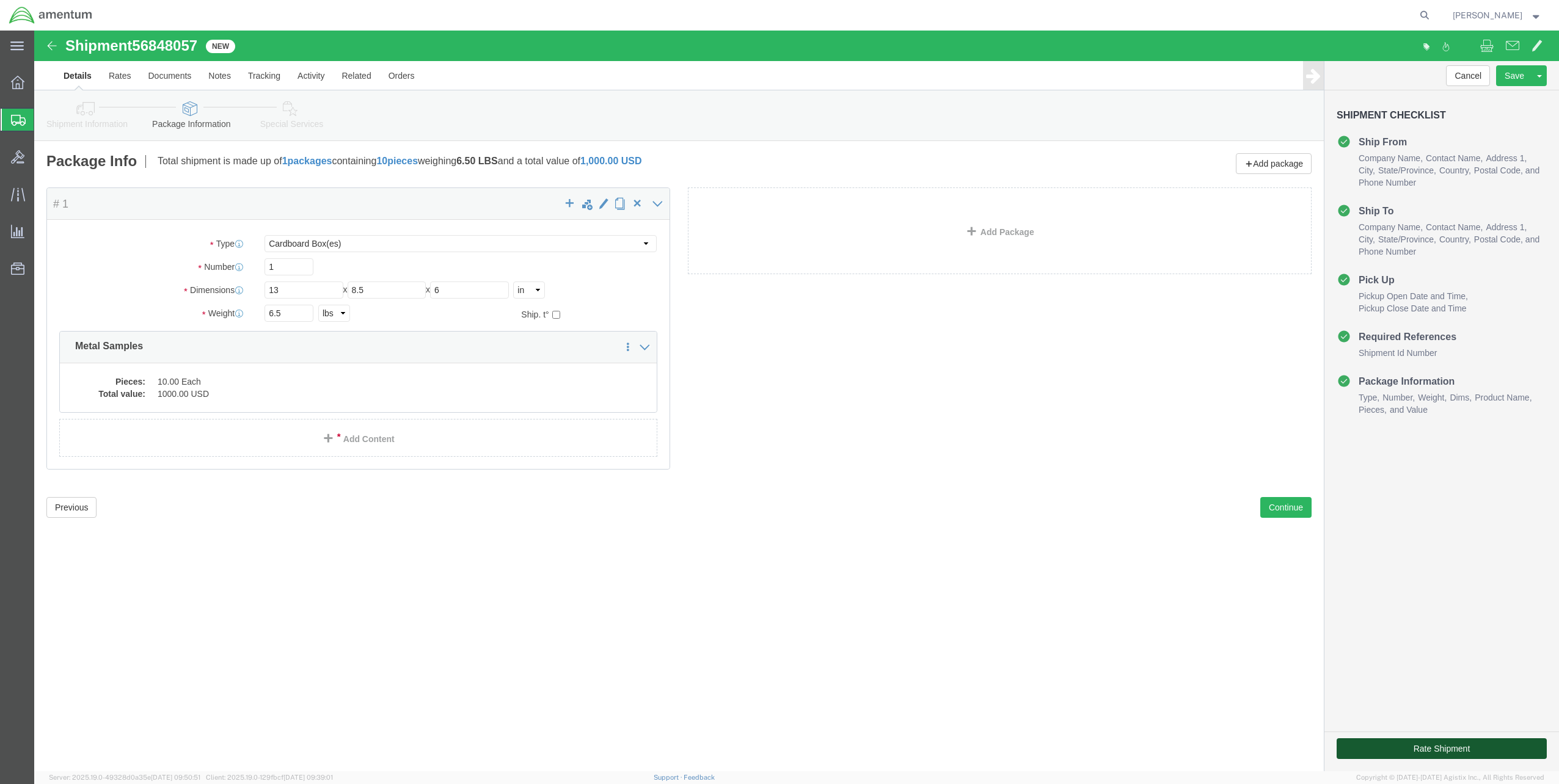
click button "Rate Shipment"
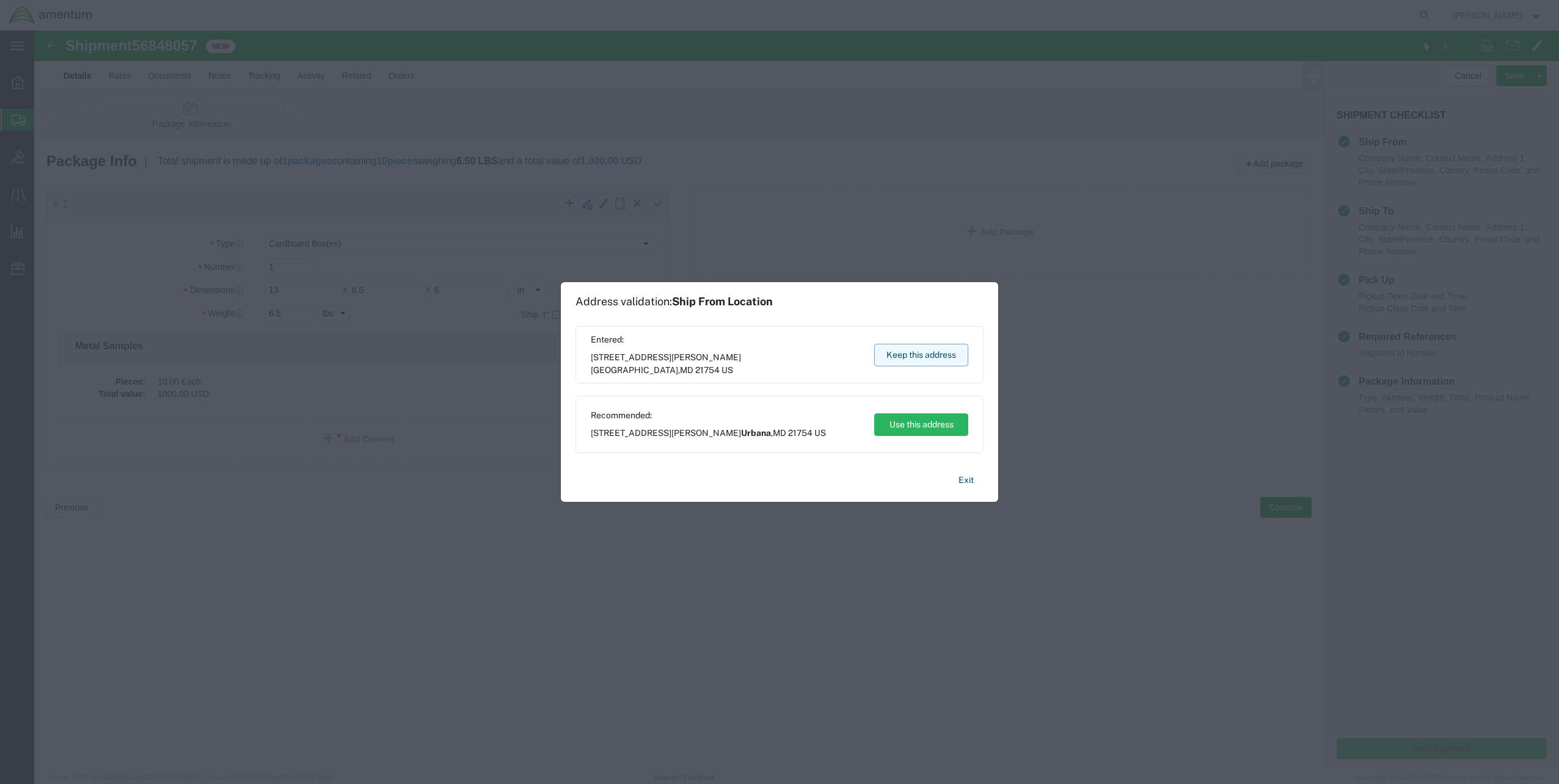
click at [922, 355] on button "Keep this address" at bounding box center [921, 354] width 95 height 22
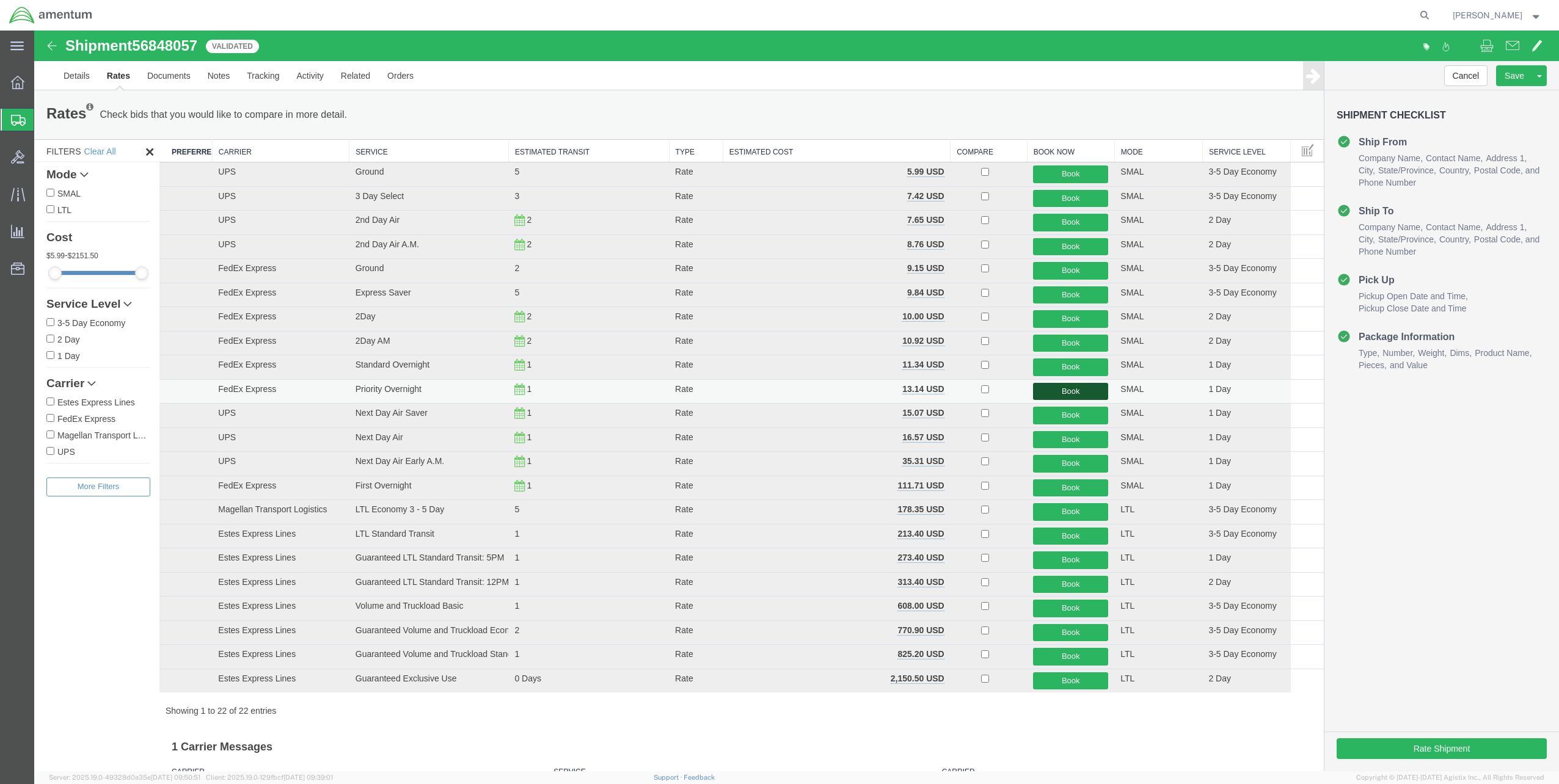
click at [1058, 386] on button "Book" at bounding box center [1071, 392] width 75 height 17
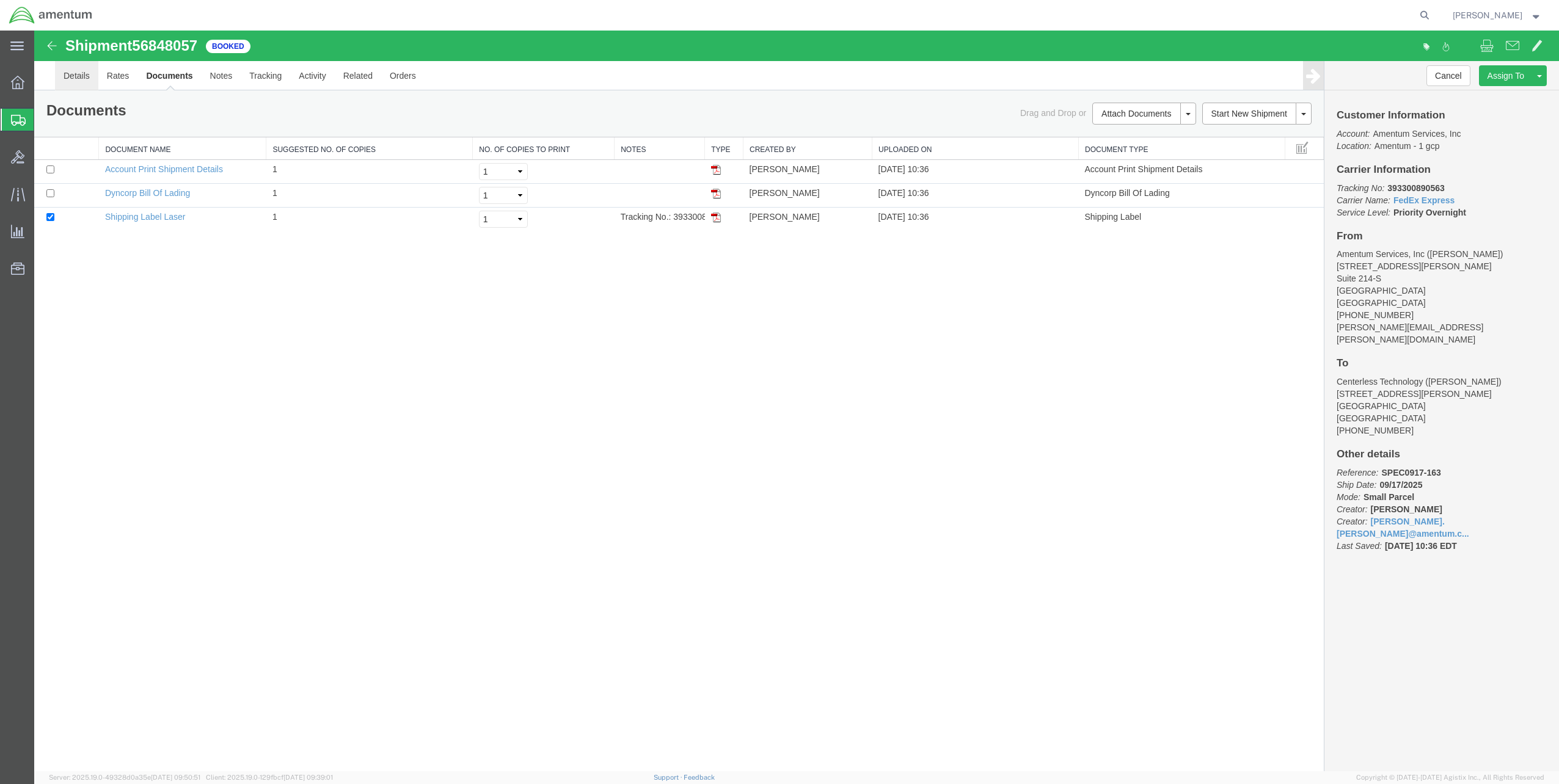
click at [78, 77] on link "Details" at bounding box center [76, 75] width 43 height 29
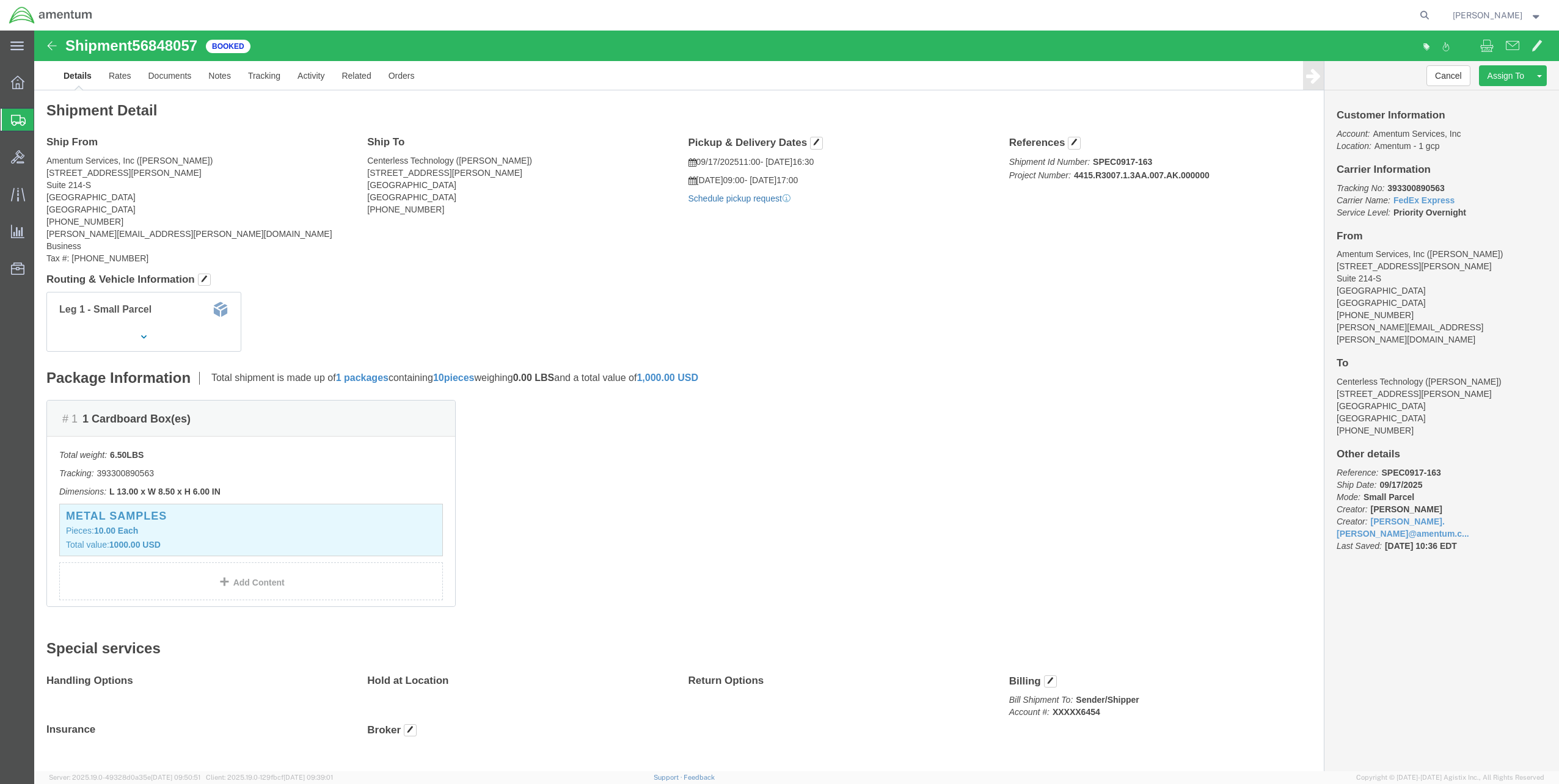
click link "Schedule pickup request"
click at [1531, 15] on strong "button" at bounding box center [1536, 14] width 11 height 4
click at [1511, 83] on link "Logout" at bounding box center [1496, 87] width 107 height 21
